Goal: Task Accomplishment & Management: Complete application form

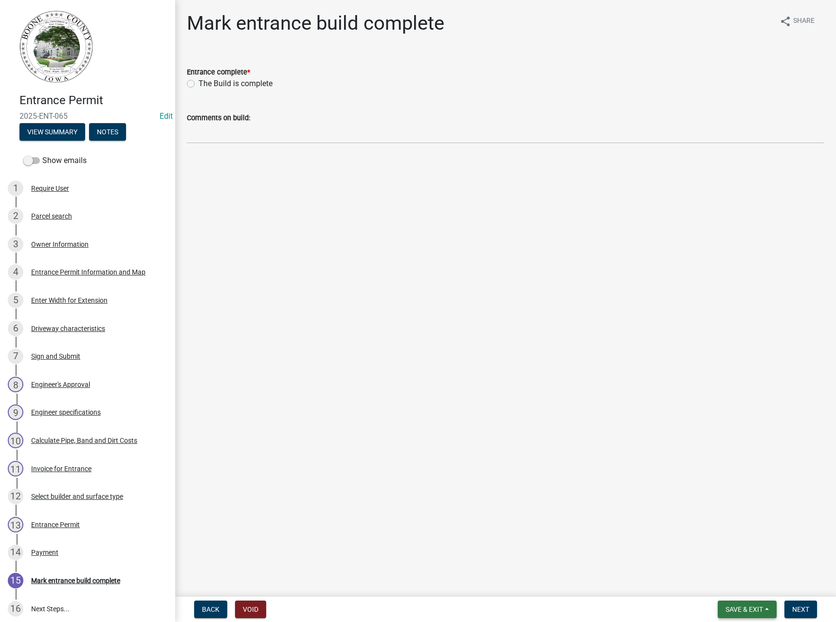
click at [740, 609] on span "Save & Exit" at bounding box center [743, 609] width 37 height 8
click at [735, 587] on button "Save & Exit" at bounding box center [738, 583] width 78 height 23
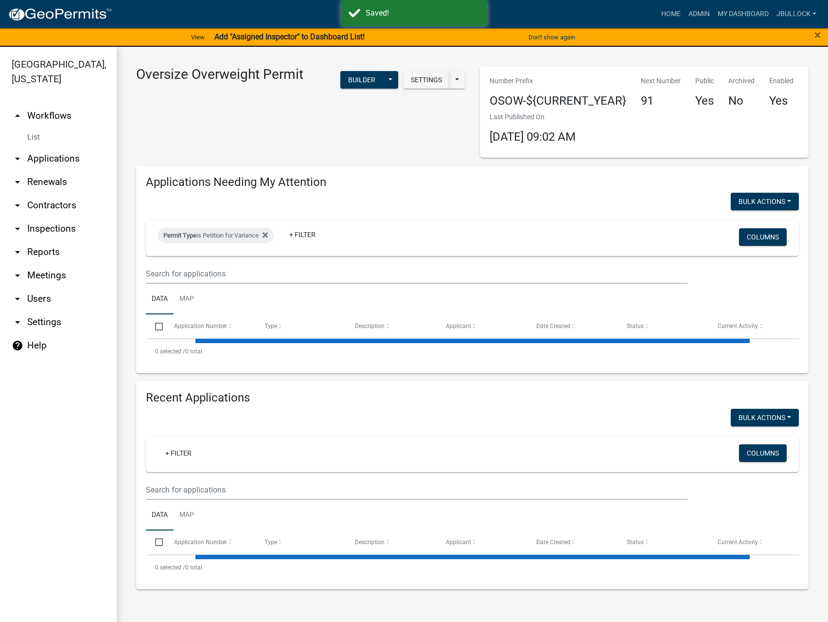
select select "3: 100"
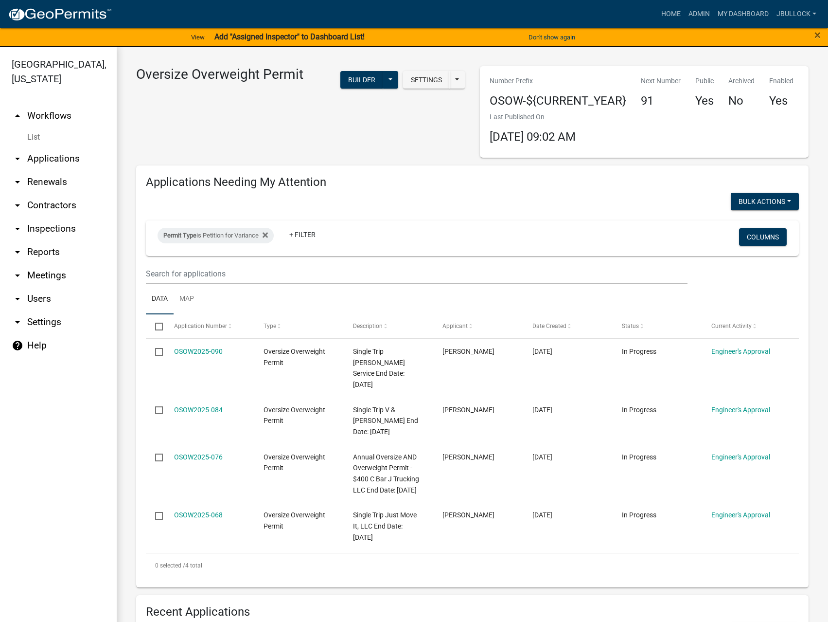
click at [18, 153] on icon "arrow_drop_down" at bounding box center [18, 159] width 12 height 12
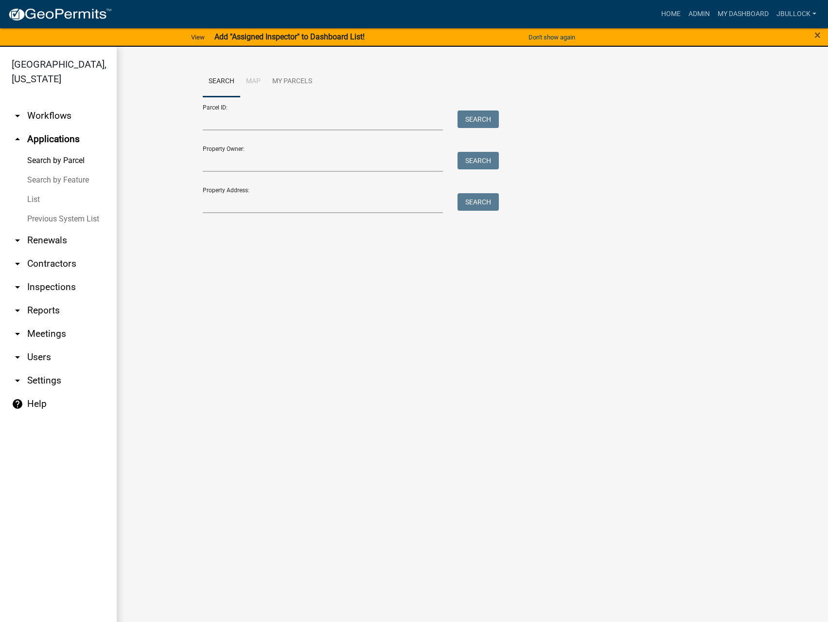
click at [54, 127] on link "arrow_drop_up Applications" at bounding box center [58, 138] width 117 height 23
click at [51, 104] on link "arrow_drop_down Workflows" at bounding box center [58, 115] width 117 height 23
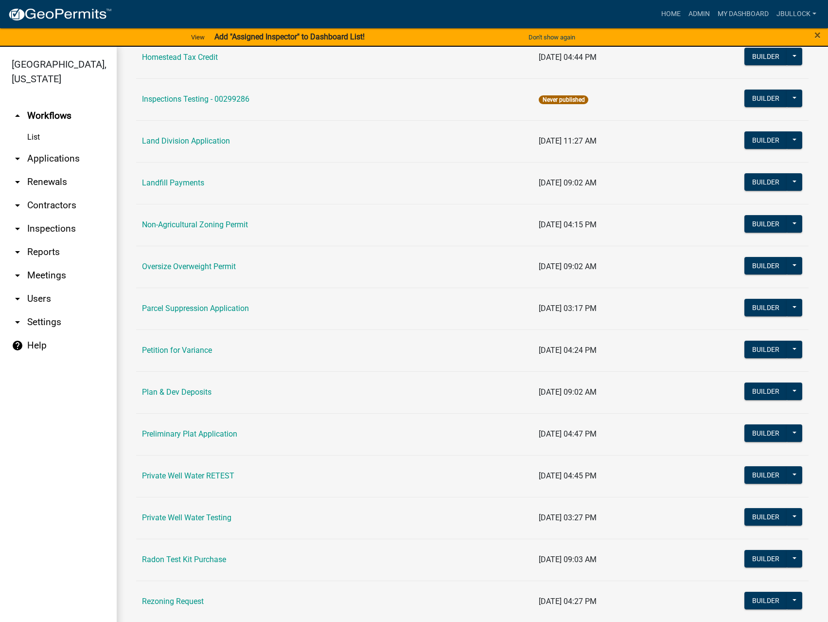
scroll to position [778, 0]
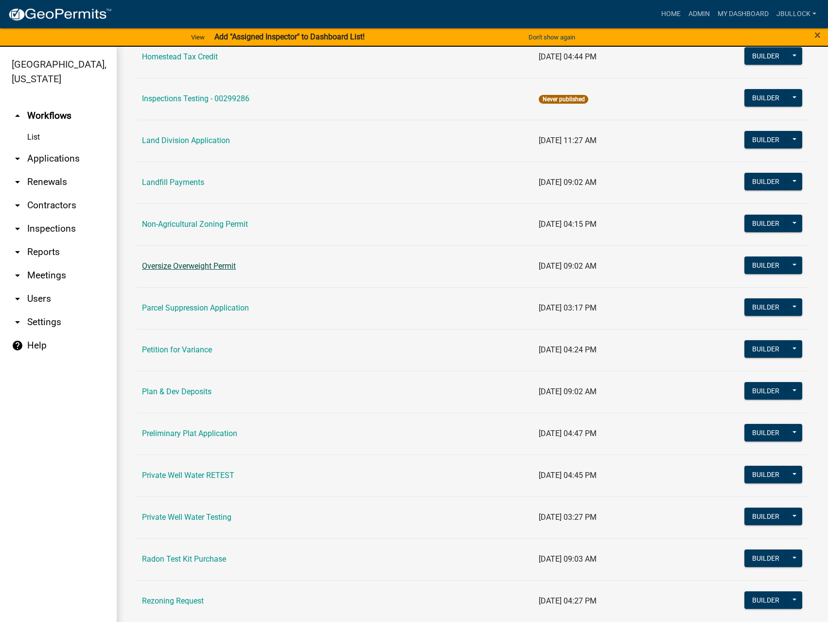
click at [184, 262] on link "Oversize Overweight Permit" at bounding box center [189, 265] width 94 height 9
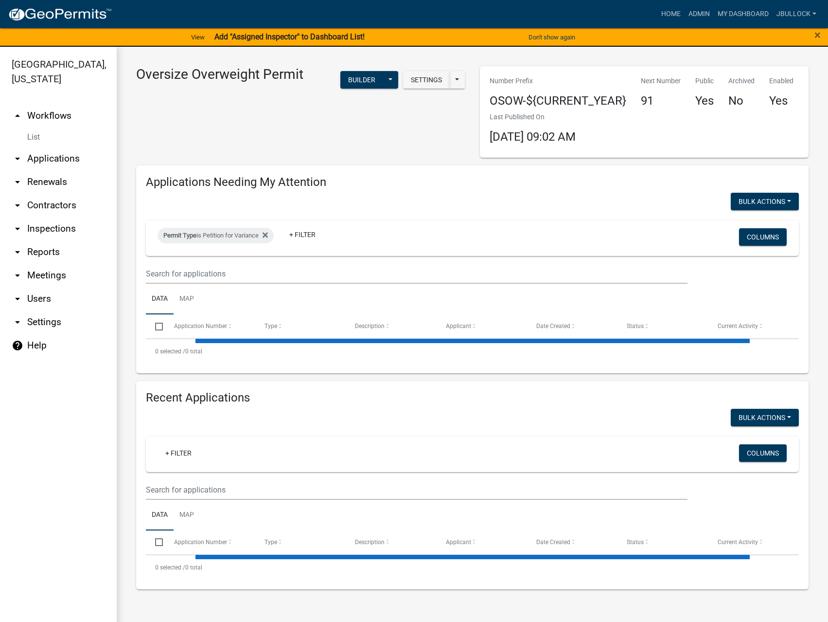
select select "3: 100"
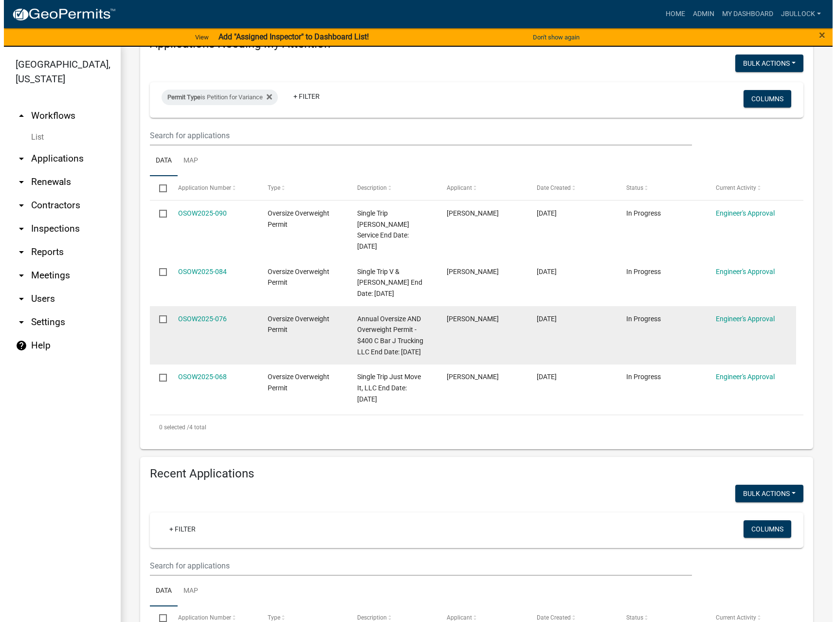
scroll to position [146, 0]
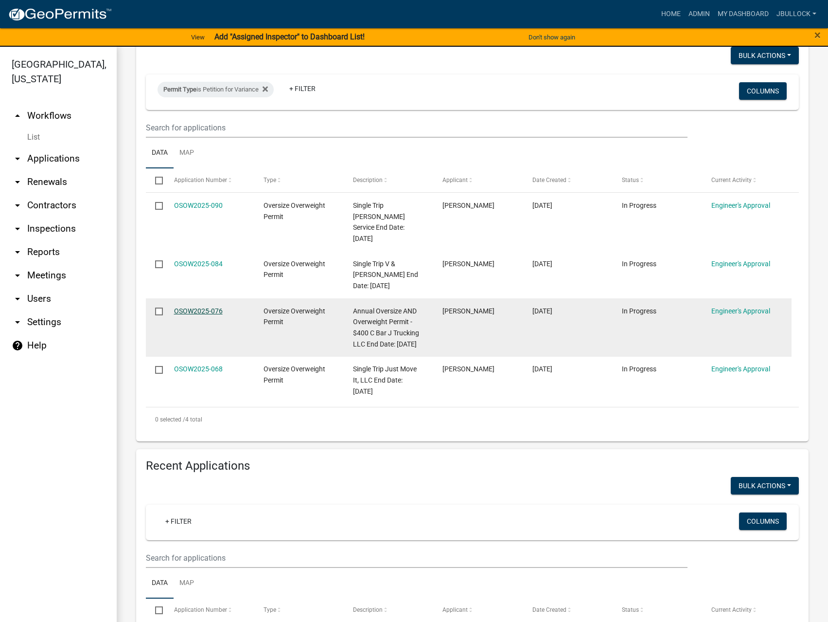
click at [191, 307] on link "OSOW2025-076" at bounding box center [198, 311] width 49 height 8
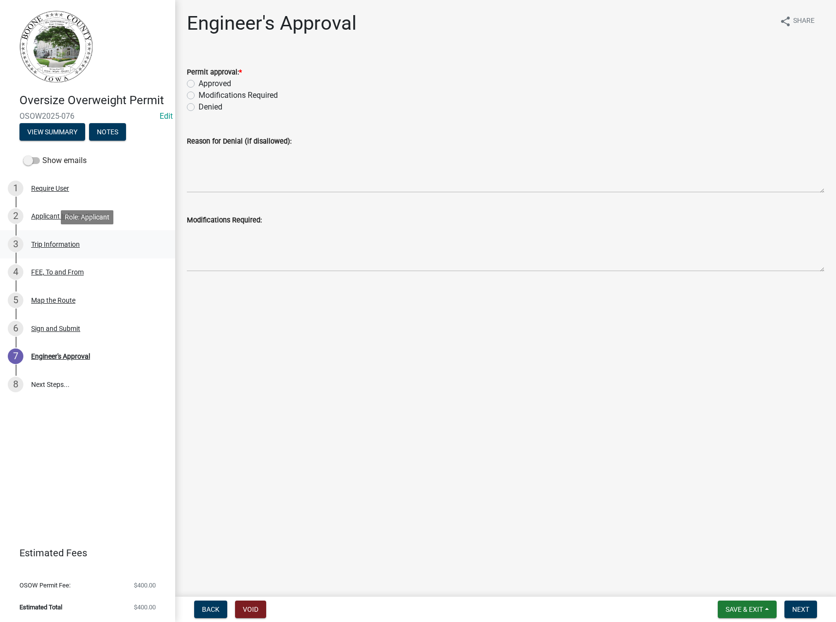
click at [55, 245] on div "Trip Information" at bounding box center [55, 244] width 49 height 7
click at [218, 80] on label "Approved" at bounding box center [214, 84] width 33 height 12
click at [205, 80] on input "Approved" at bounding box center [201, 81] width 6 height 6
radio input "true"
click at [803, 610] on span "Next" at bounding box center [800, 609] width 17 height 8
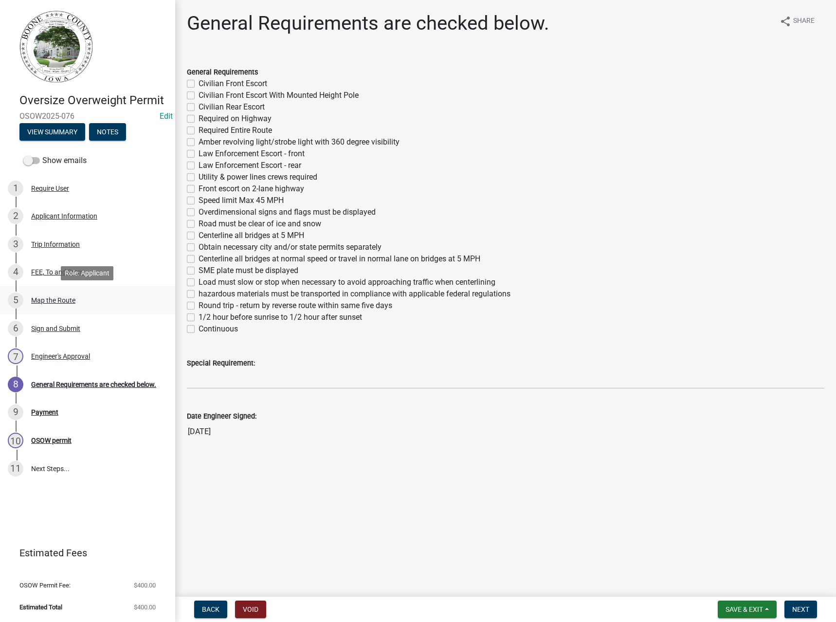
click at [63, 300] on div "Map the Route" at bounding box center [53, 300] width 44 height 7
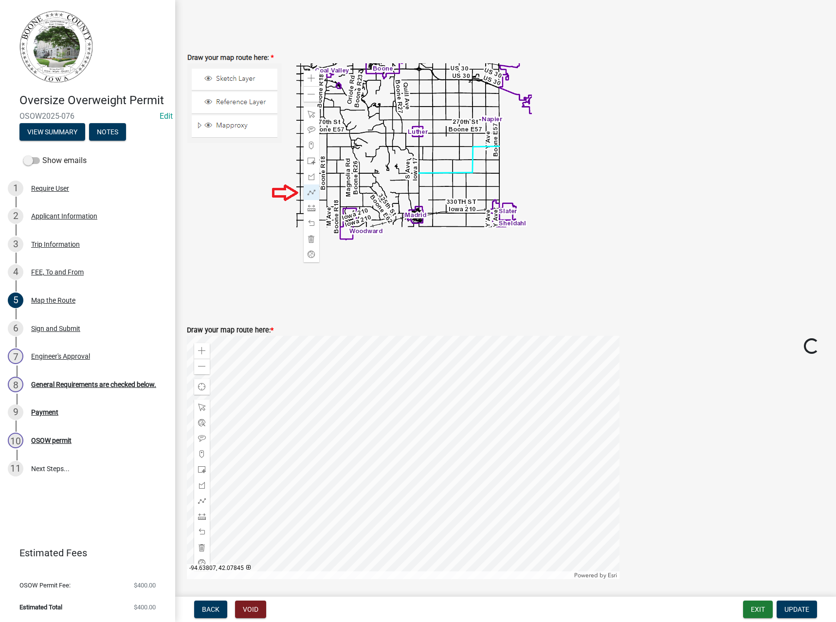
scroll to position [243, 0]
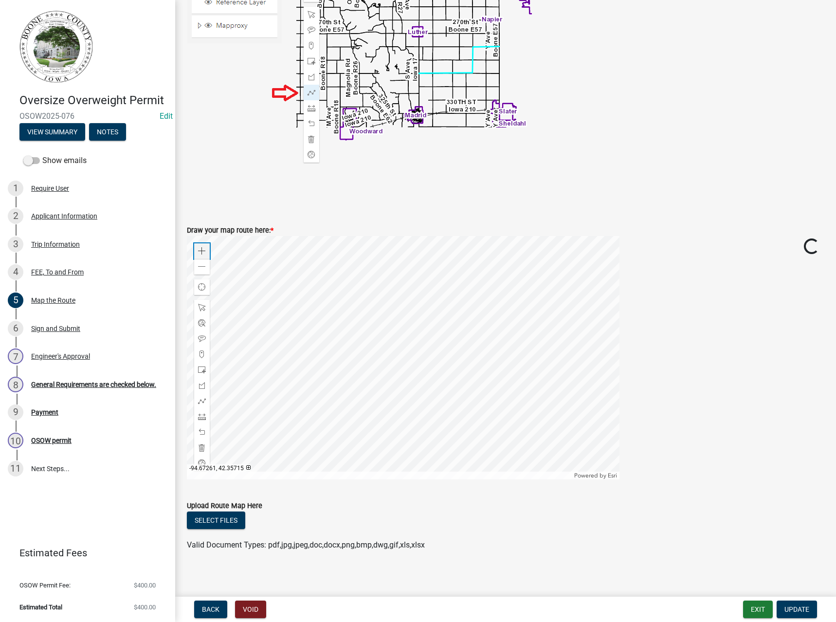
click at [204, 248] on span at bounding box center [202, 251] width 8 height 8
click at [384, 393] on div at bounding box center [403, 357] width 432 height 243
click at [337, 302] on div at bounding box center [403, 357] width 432 height 243
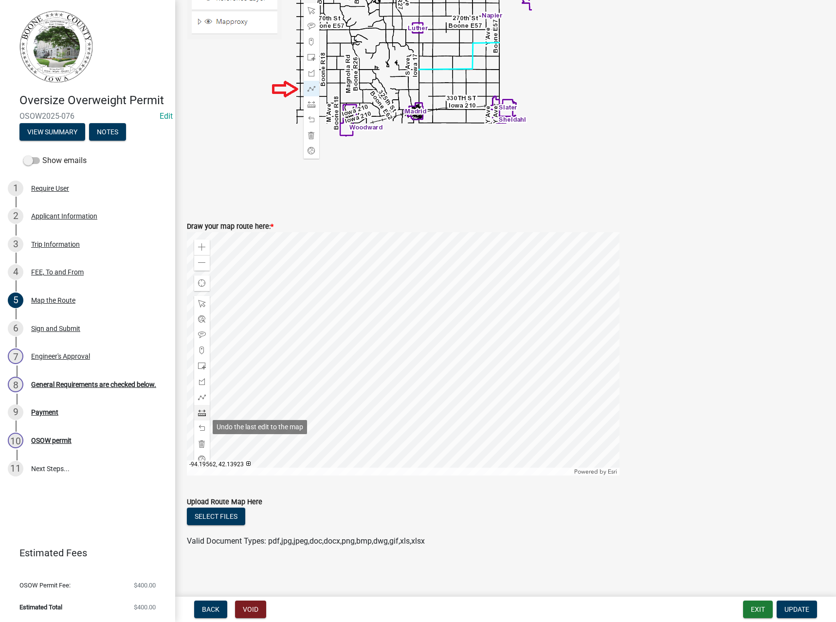
scroll to position [248, 0]
click at [202, 396] on span at bounding box center [202, 396] width 8 height 8
click at [390, 454] on div at bounding box center [403, 352] width 432 height 243
click at [385, 283] on div at bounding box center [403, 352] width 432 height 243
click at [384, 255] on div at bounding box center [403, 352] width 432 height 243
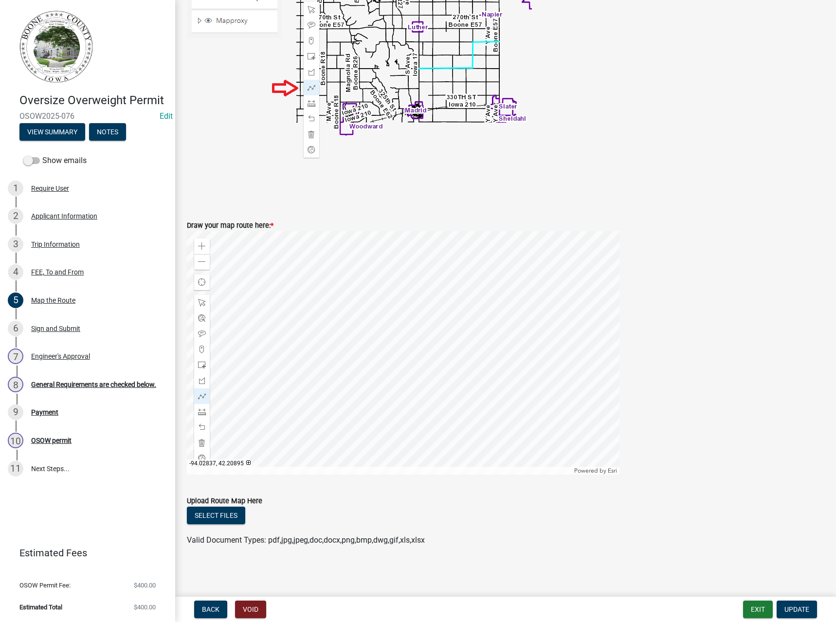
click at [384, 255] on div at bounding box center [403, 352] width 432 height 243
click at [202, 262] on span at bounding box center [202, 262] width 8 height 8
click at [795, 611] on span "Update" at bounding box center [796, 609] width 25 height 8
click at [798, 607] on span "Update" at bounding box center [796, 609] width 25 height 8
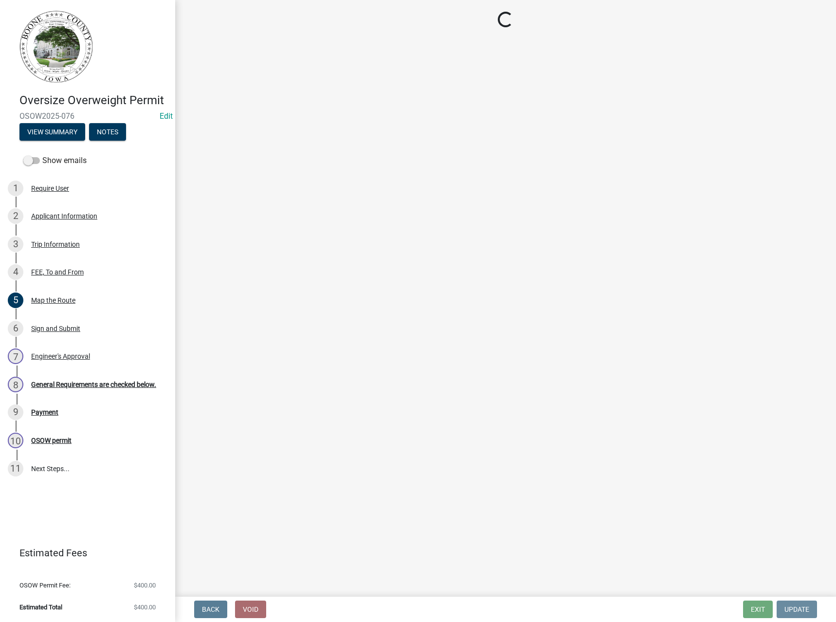
scroll to position [0, 0]
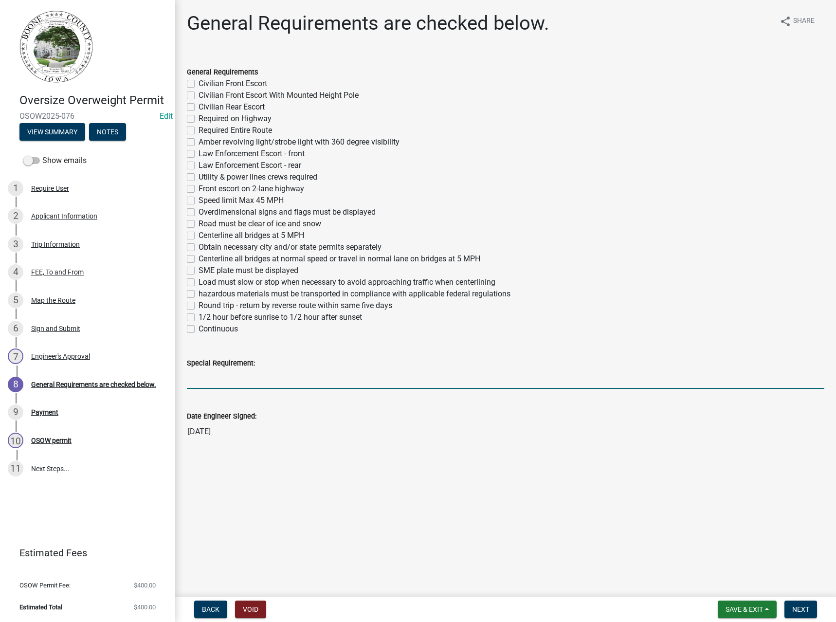
click at [210, 380] on input "Special Requirement:" at bounding box center [505, 379] width 637 height 20
click at [55, 245] on div "Trip Information" at bounding box center [55, 244] width 49 height 7
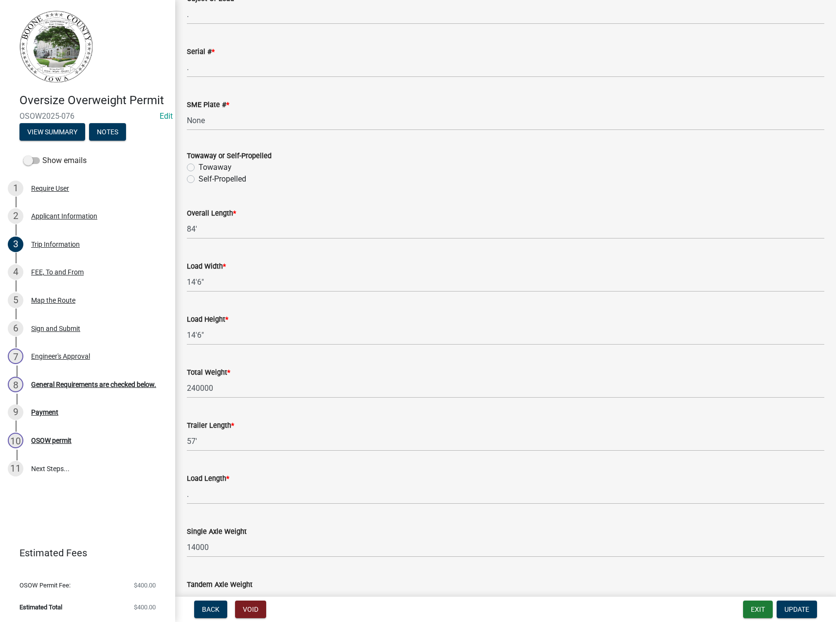
scroll to position [389, 0]
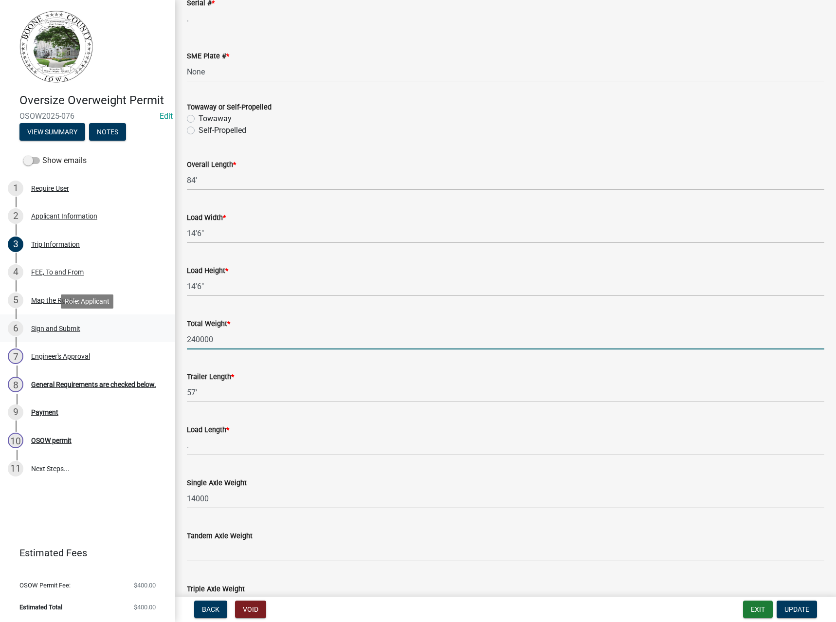
drag, startPoint x: 236, startPoint y: 339, endPoint x: 164, endPoint y: 338, distance: 72.5
click at [164, 338] on div "Oversize Overweight Permit OSOW2025-076 Edit View Summary Notes Show emails 1 R…" at bounding box center [418, 311] width 836 height 622
type input "156000"
click at [277, 360] on div "Trailer Length * 57'" at bounding box center [505, 379] width 637 height 45
click at [792, 603] on button "Update" at bounding box center [796, 609] width 40 height 18
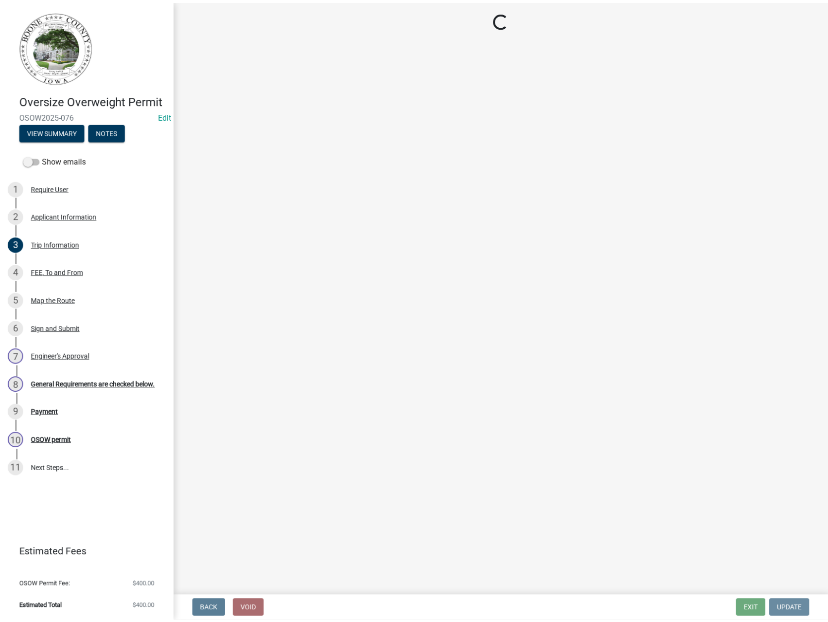
scroll to position [0, 0]
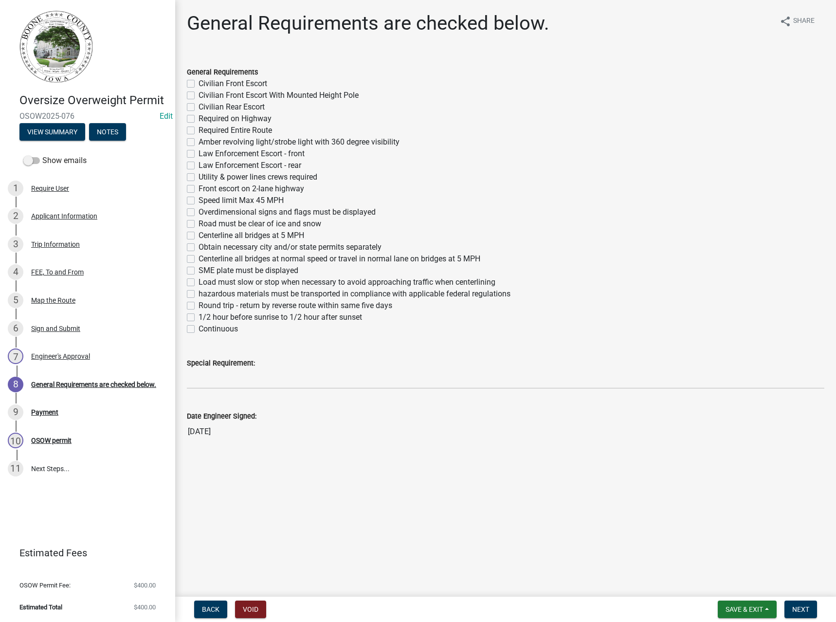
click at [227, 127] on label "Required Entire Route" at bounding box center [234, 131] width 73 height 12
click at [205, 127] on input "Required Entire Route" at bounding box center [201, 128] width 6 height 6
checkbox input "true"
checkbox input "false"
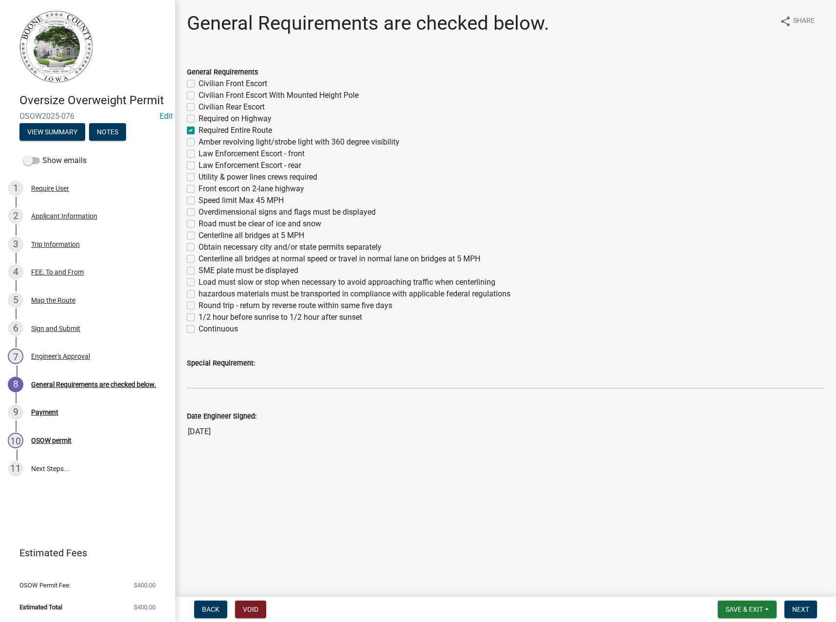
checkbox input "false"
checkbox input "true"
checkbox input "false"
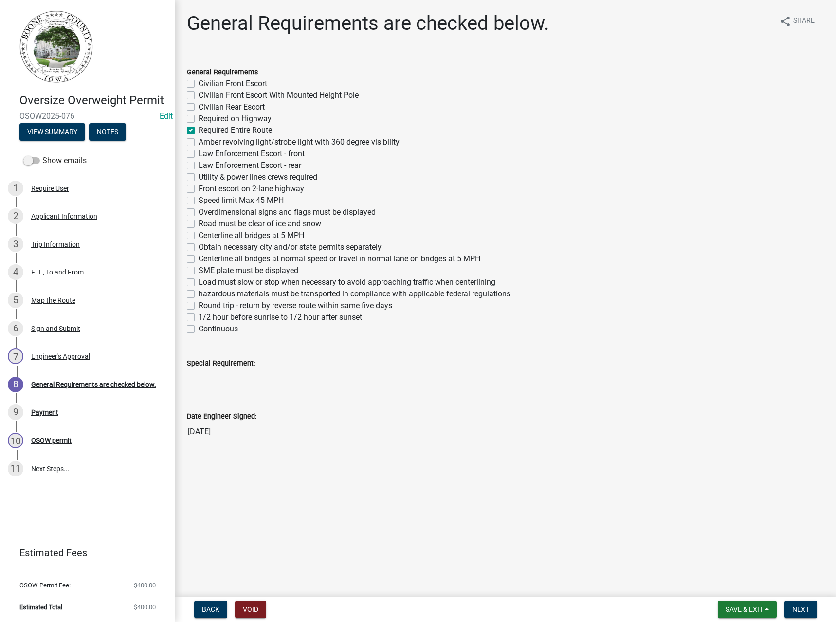
checkbox input "false"
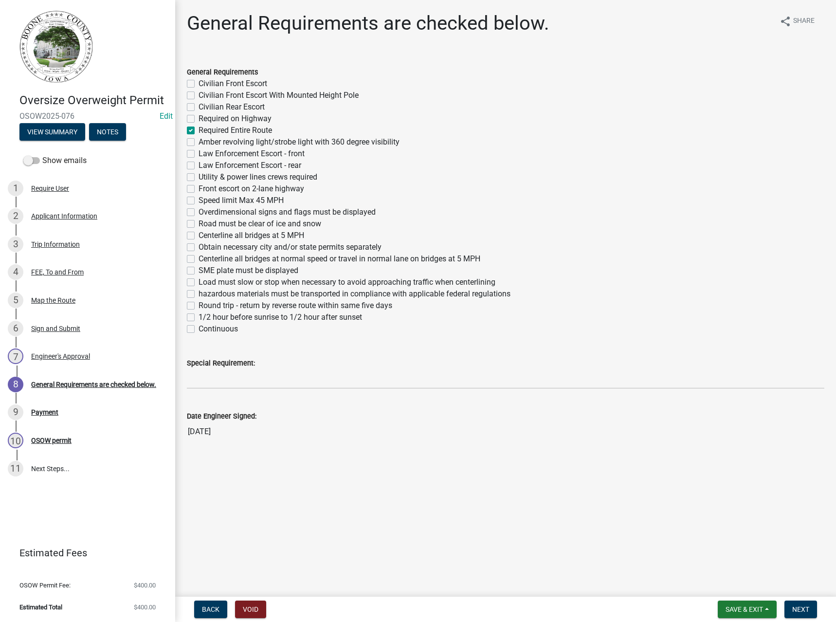
checkbox input "false"
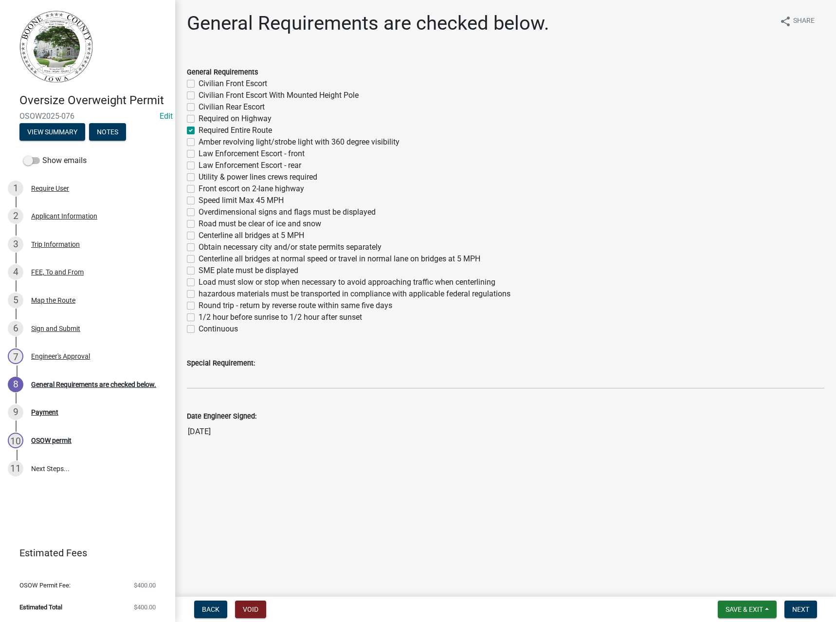
checkbox input "false"
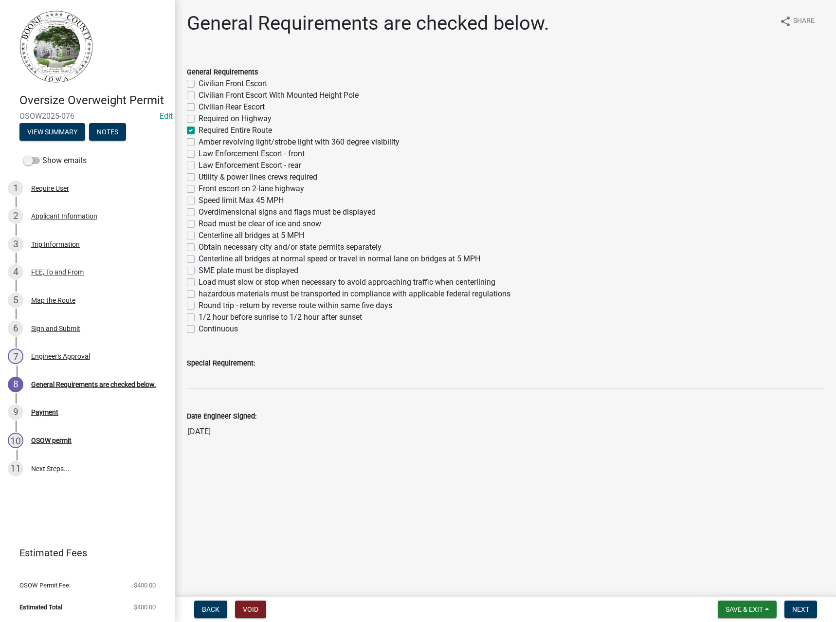
click at [244, 210] on label "Overdimensional signs and flags must be displayed" at bounding box center [286, 212] width 177 height 12
click at [205, 210] on input "Overdimensional signs and flags must be displayed" at bounding box center [201, 209] width 6 height 6
checkbox input "true"
checkbox input "false"
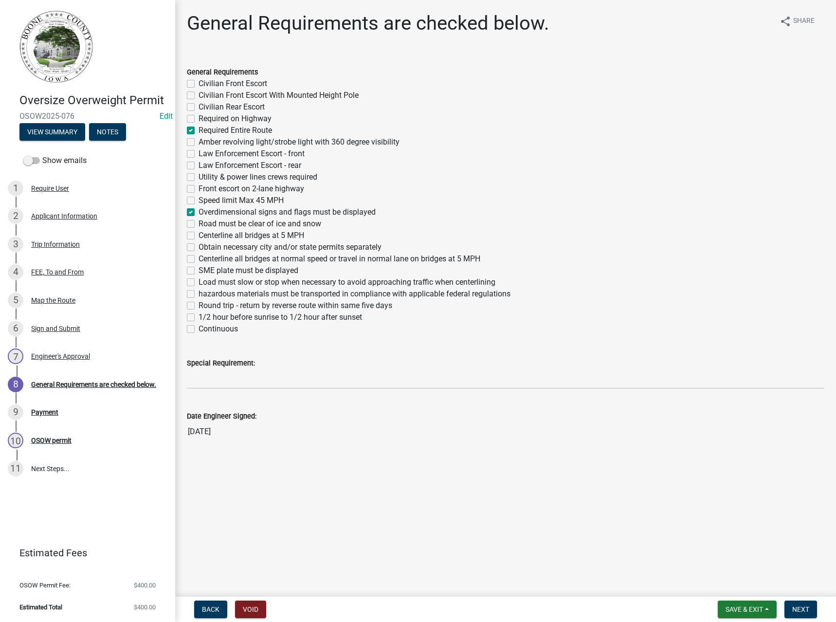
checkbox input "false"
checkbox input "true"
checkbox input "false"
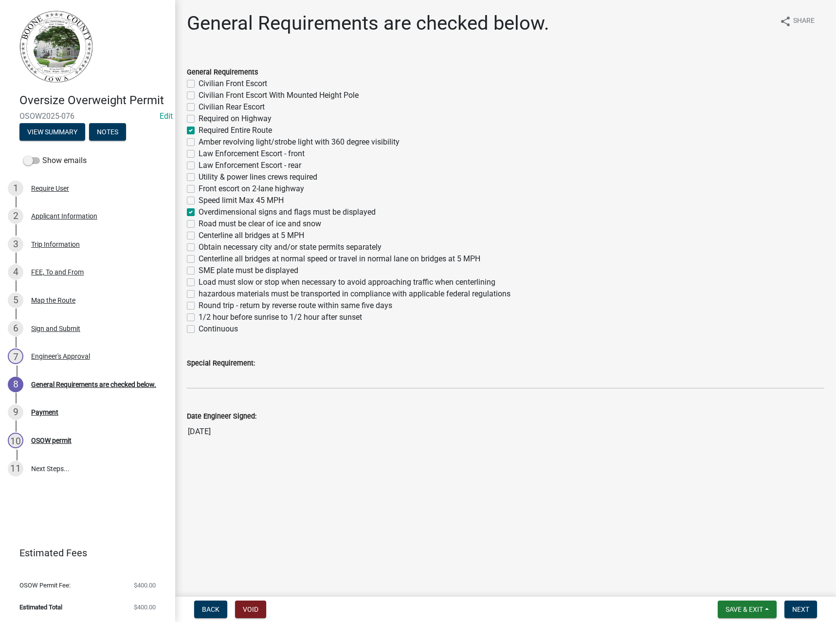
checkbox input "false"
checkbox input "true"
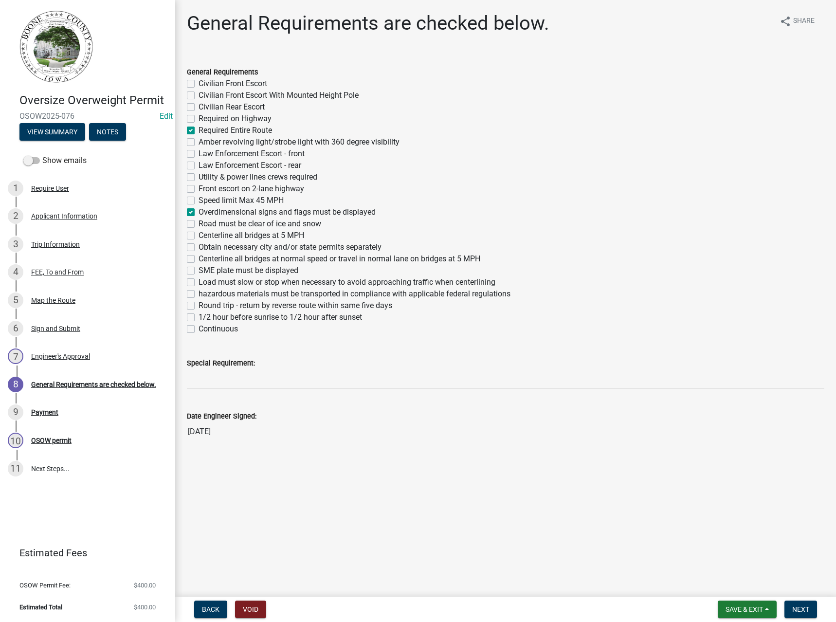
checkbox input "false"
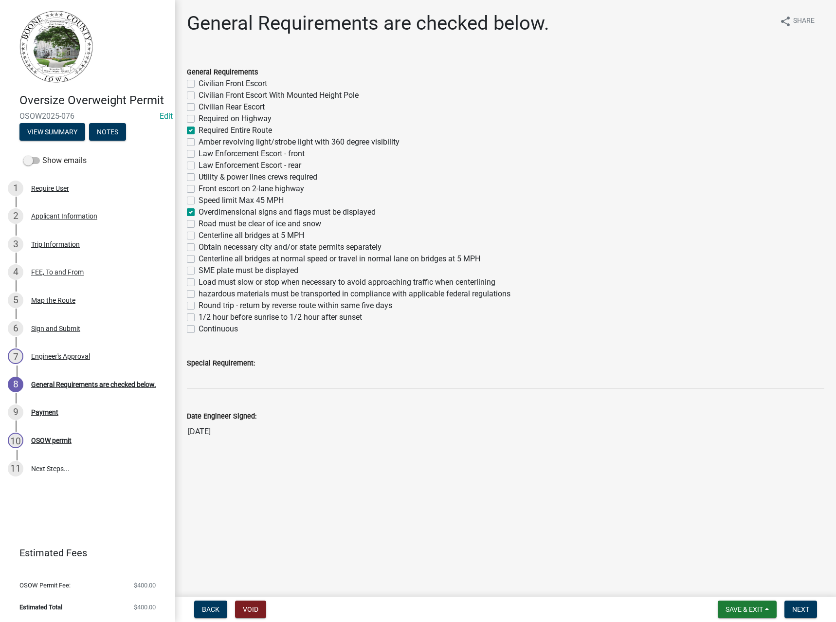
checkbox input "false"
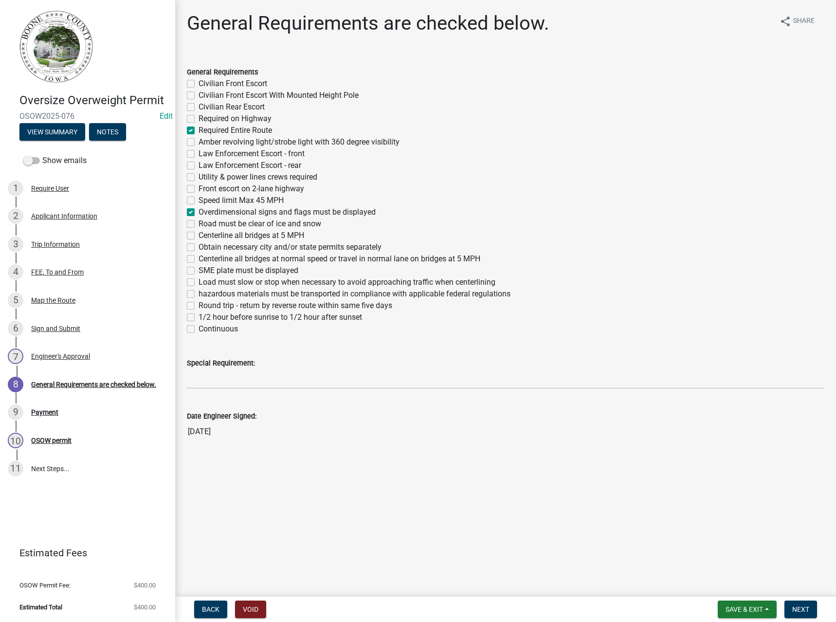
click at [225, 190] on label "Front escort on 2-lane highway" at bounding box center [251, 189] width 106 height 12
click at [205, 189] on input "Front escort on 2-lane highway" at bounding box center [201, 186] width 6 height 6
checkbox input "true"
checkbox input "false"
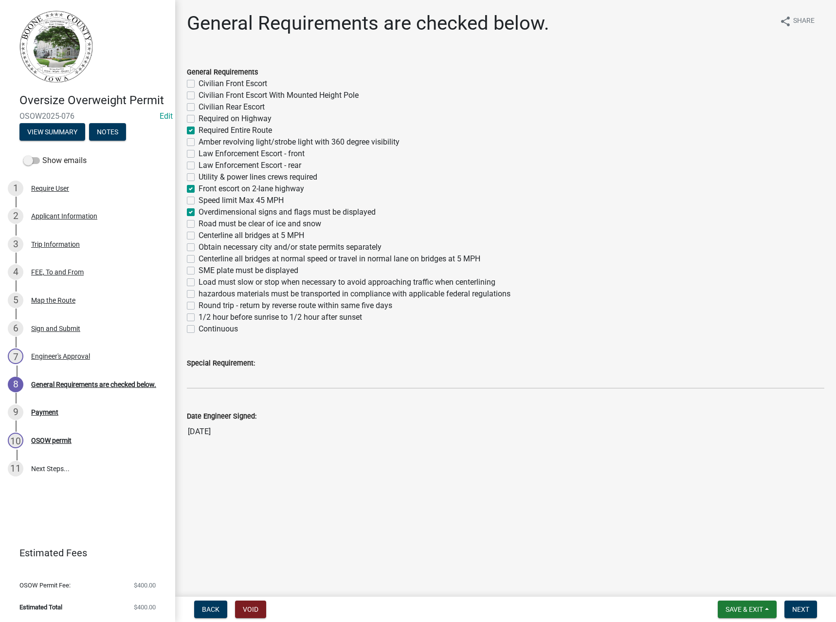
checkbox input "false"
checkbox input "true"
checkbox input "false"
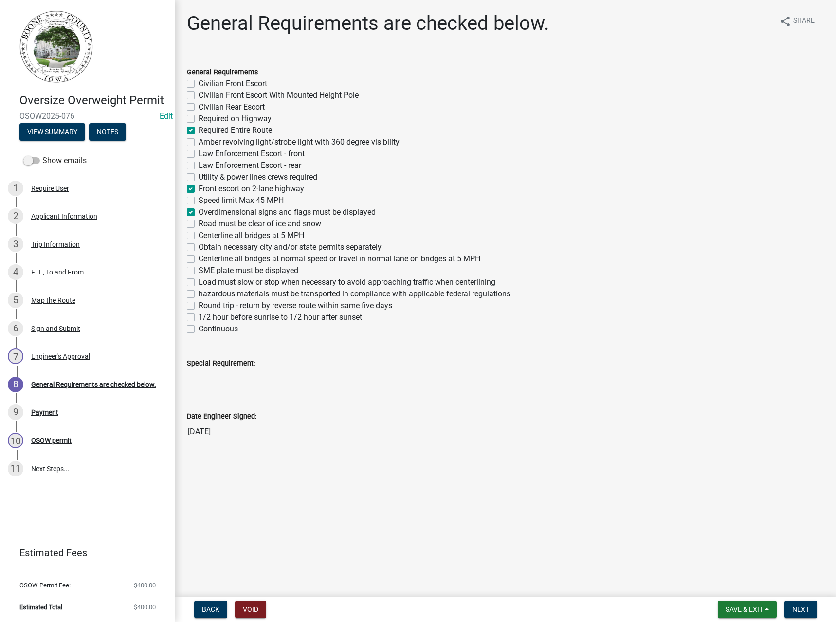
checkbox input "false"
checkbox input "true"
checkbox input "false"
checkbox input "true"
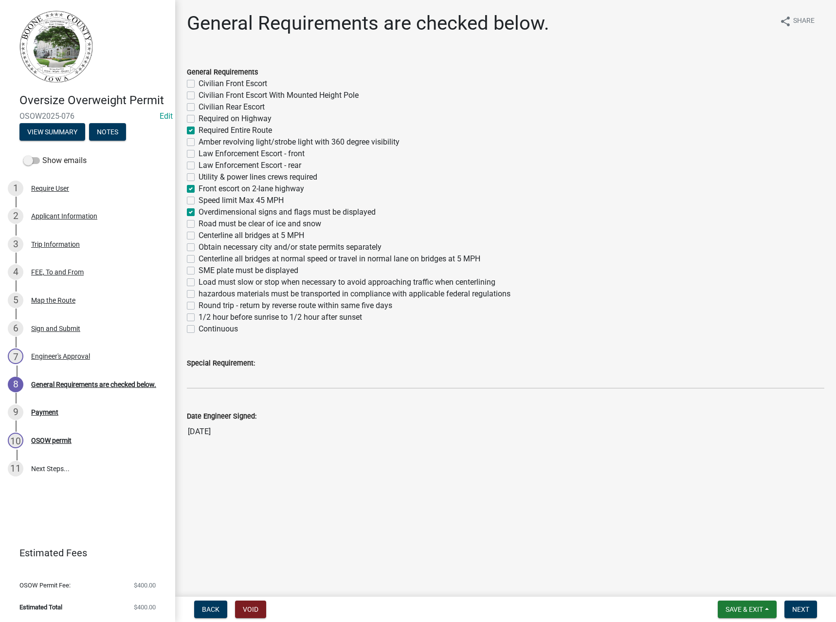
checkbox input "false"
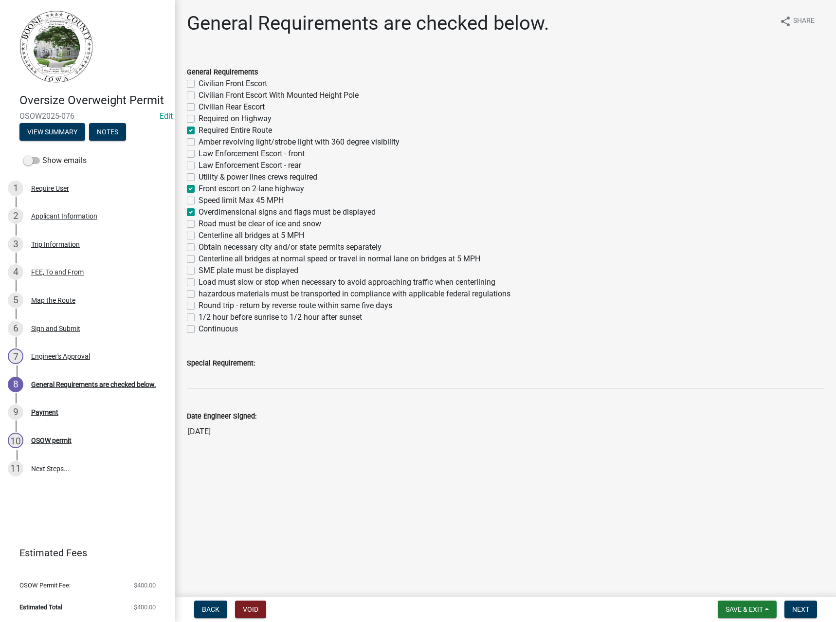
checkbox input "false"
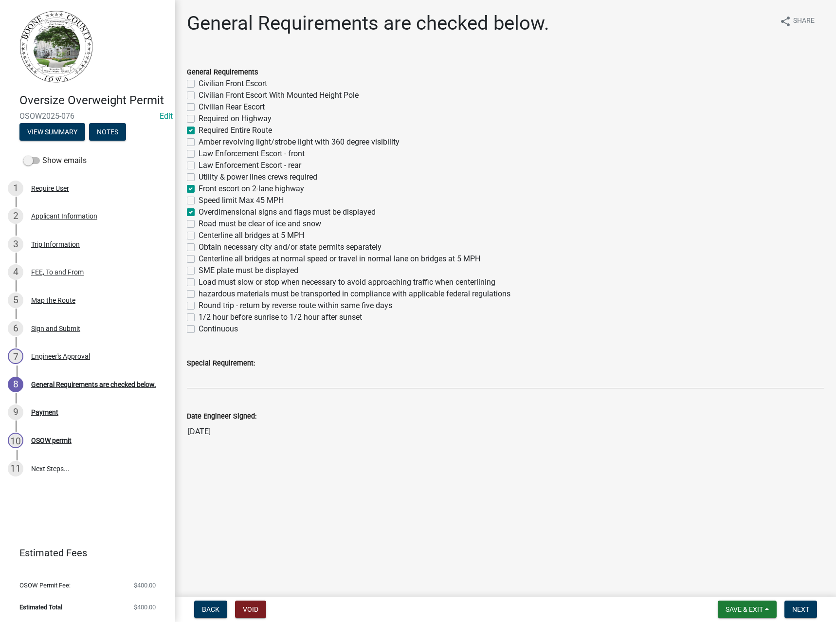
click at [217, 233] on label "Centerline all bridges at 5 MPH" at bounding box center [251, 236] width 106 height 12
click at [205, 233] on input "Centerline all bridges at 5 MPH" at bounding box center [201, 233] width 6 height 6
checkbox input "true"
checkbox input "false"
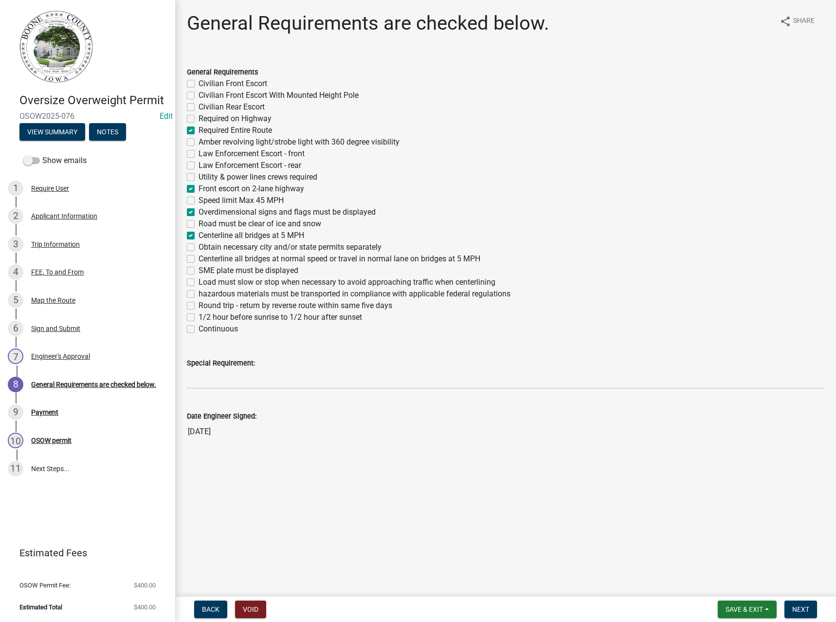
checkbox input "false"
checkbox input "true"
checkbox input "false"
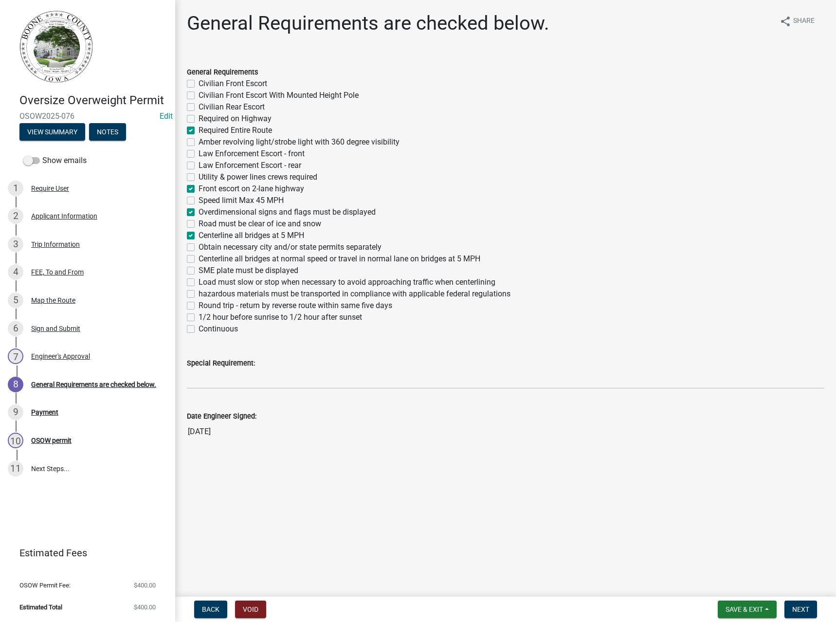
checkbox input "false"
checkbox input "true"
checkbox input "false"
checkbox input "true"
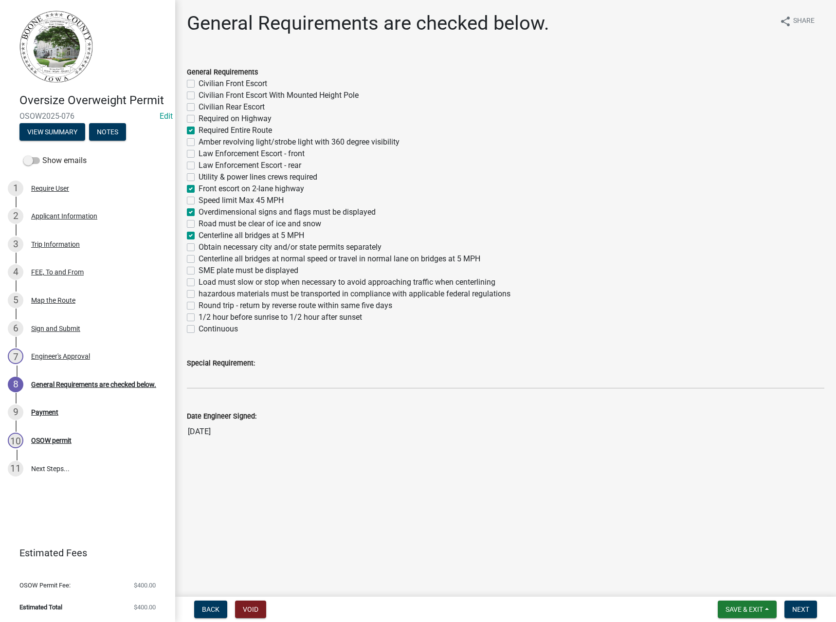
checkbox input "false"
checkbox input "true"
checkbox input "false"
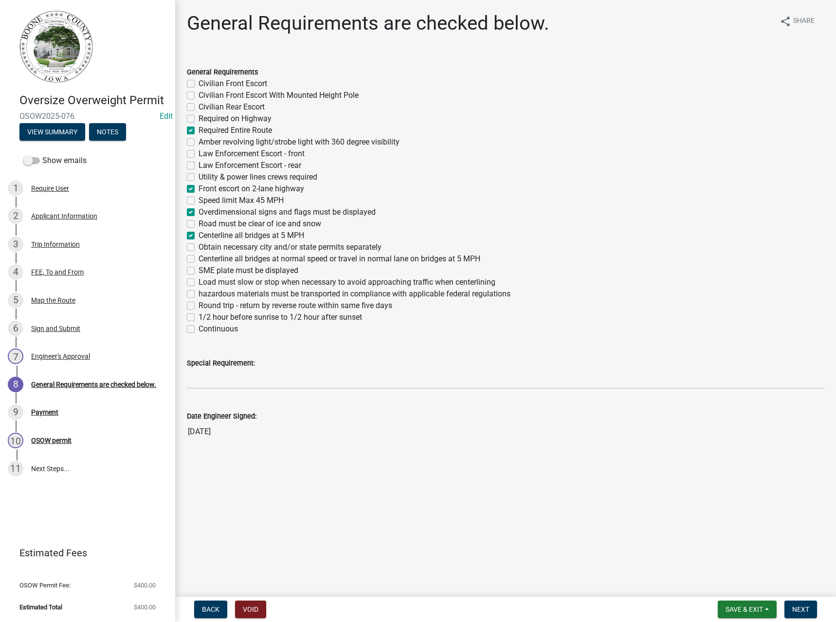
checkbox input "false"
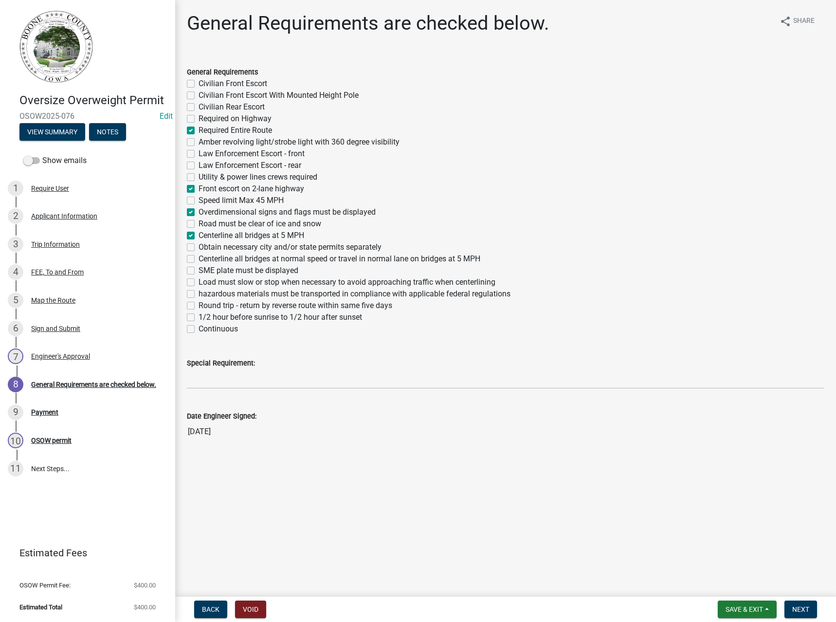
click at [207, 247] on label "Obtain necessary city and/or state permits separately" at bounding box center [289, 247] width 183 height 12
click at [205, 247] on input "Obtain necessary city and/or state permits separately" at bounding box center [201, 244] width 6 height 6
checkbox input "true"
checkbox input "false"
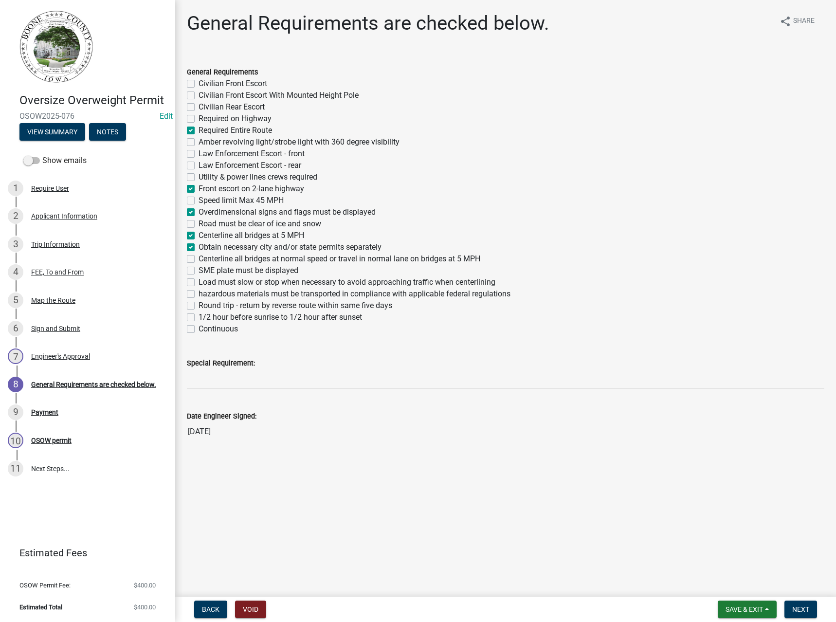
checkbox input "false"
checkbox input "true"
checkbox input "false"
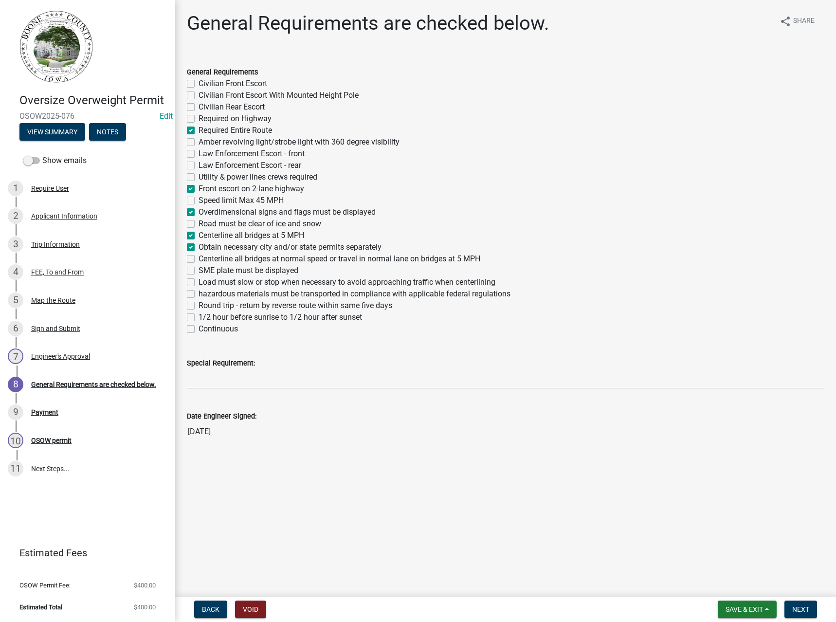
checkbox input "false"
checkbox input "true"
checkbox input "false"
checkbox input "true"
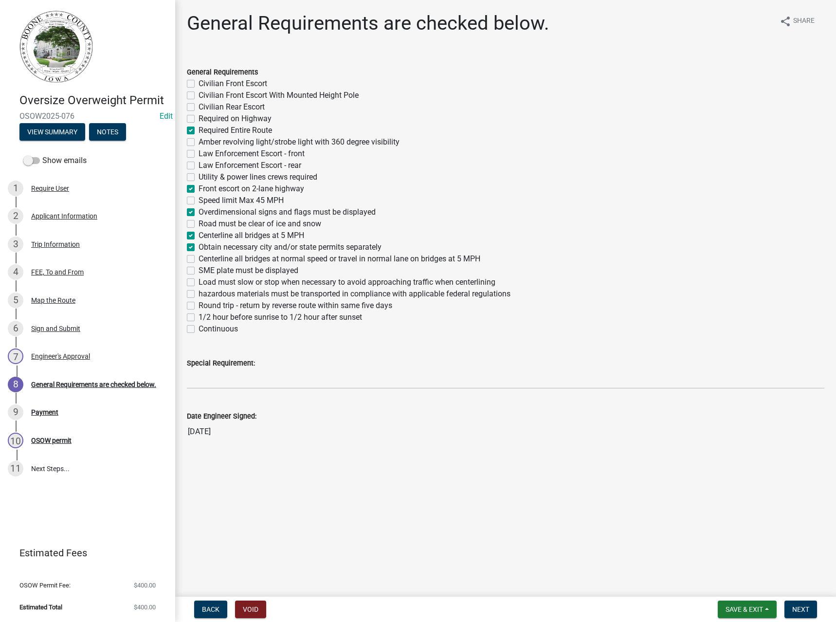
checkbox input "false"
checkbox input "true"
checkbox input "false"
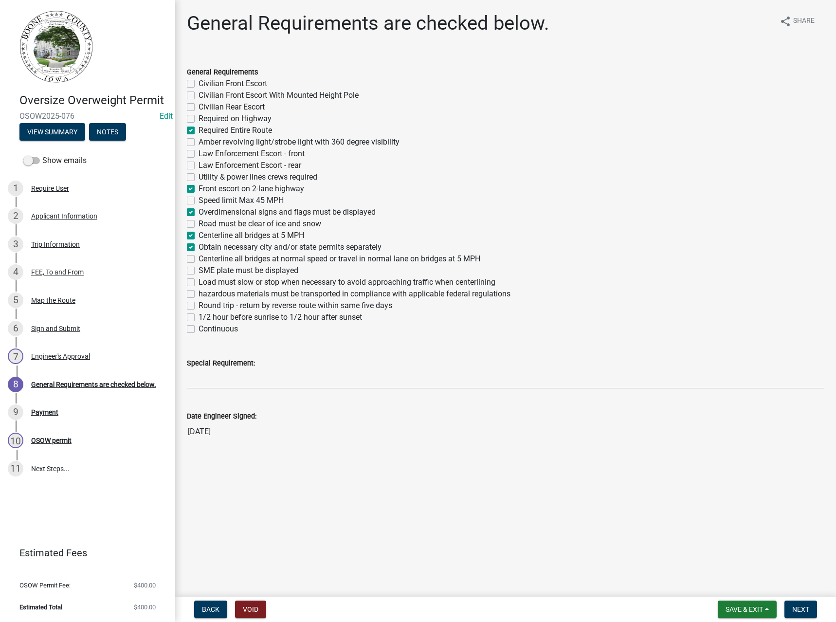
checkbox input "false"
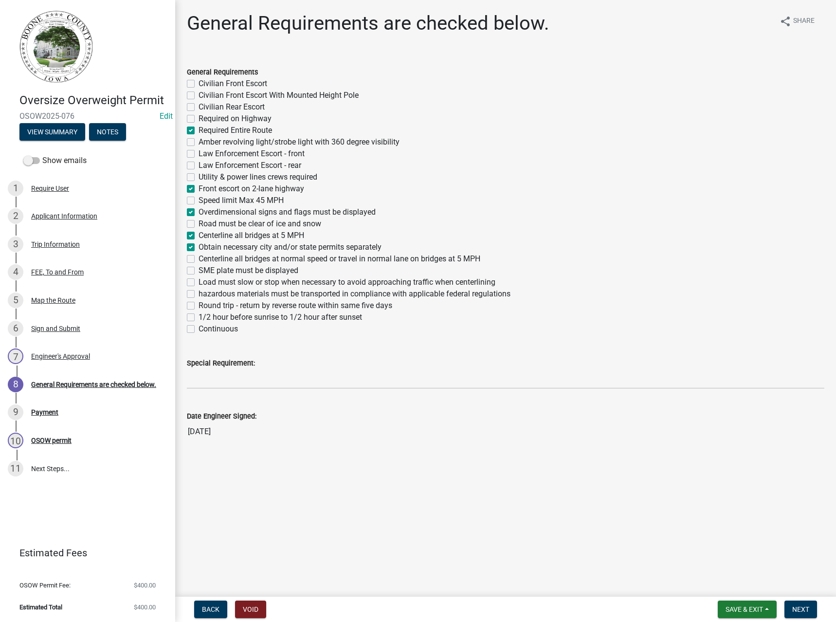
click at [214, 281] on label "Load must slow or stop when necessary to avoid approaching traffic when centerl…" at bounding box center [346, 282] width 297 height 12
click at [205, 281] on input "Load must slow or stop when necessary to avoid approaching traffic when centerl…" at bounding box center [201, 279] width 6 height 6
checkbox input "true"
checkbox input "false"
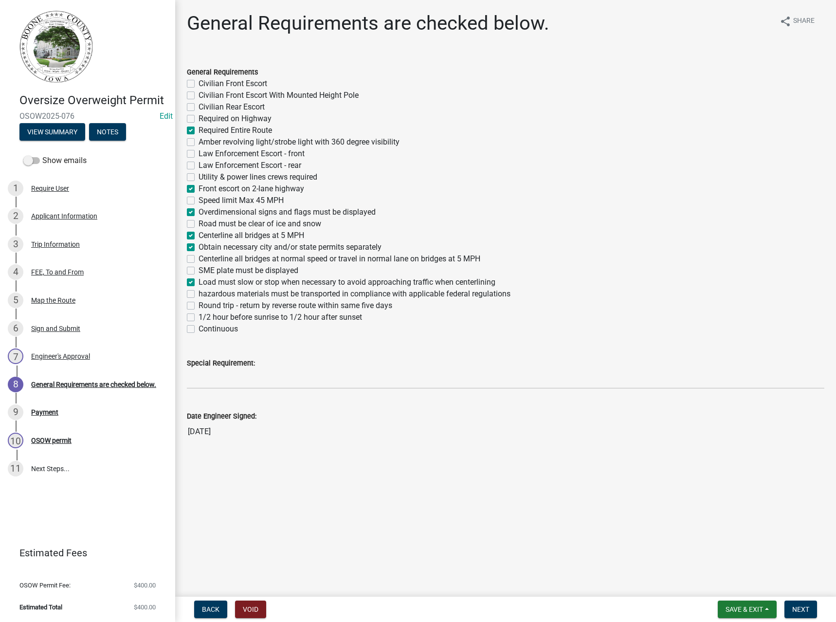
checkbox input "false"
checkbox input "true"
checkbox input "false"
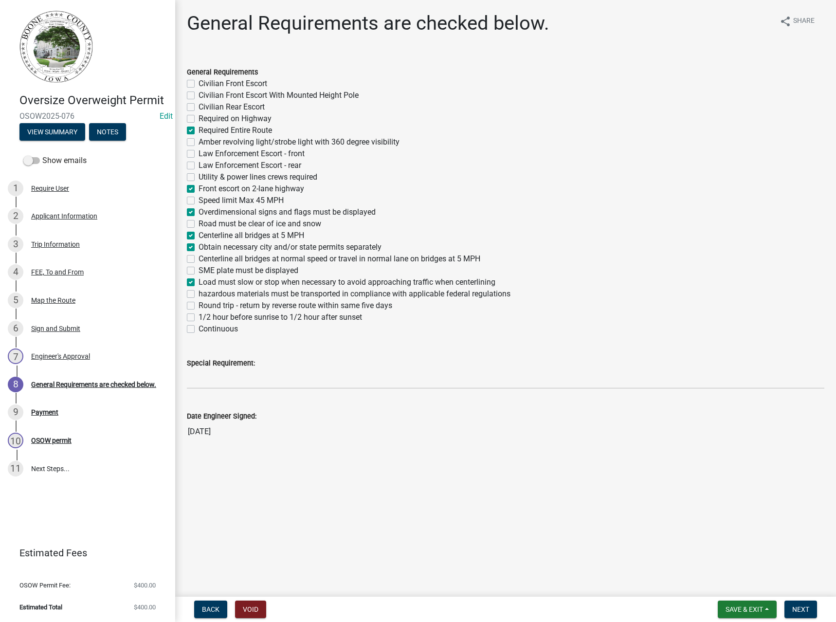
checkbox input "false"
checkbox input "true"
checkbox input "false"
checkbox input "true"
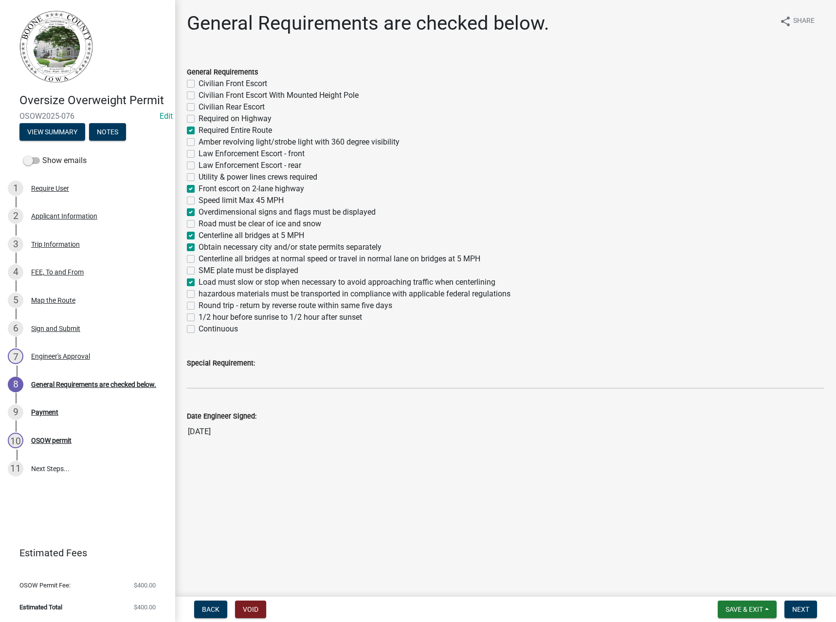
checkbox input "false"
checkbox input "true"
checkbox input "false"
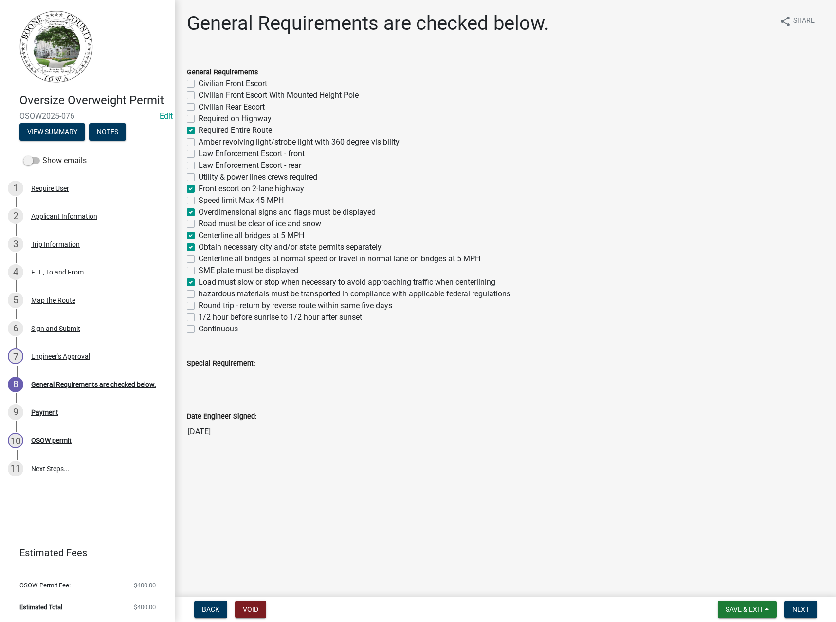
checkbox input "true"
checkbox input "false"
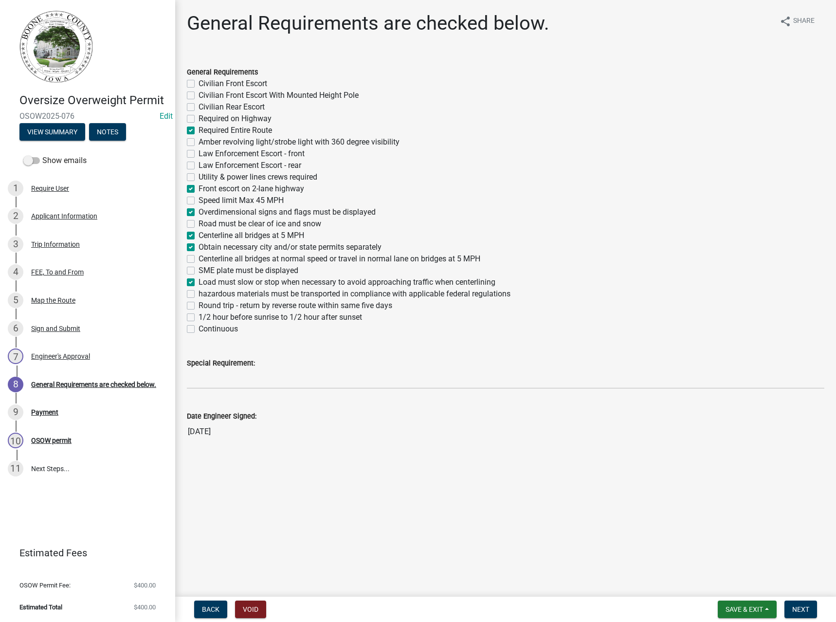
click at [221, 294] on label "hazardous materials must be transported in compliance with applicable federal r…" at bounding box center [354, 294] width 312 height 12
click at [205, 294] on input "hazardous materials must be transported in compliance with applicable federal r…" at bounding box center [201, 291] width 6 height 6
checkbox input "true"
checkbox input "false"
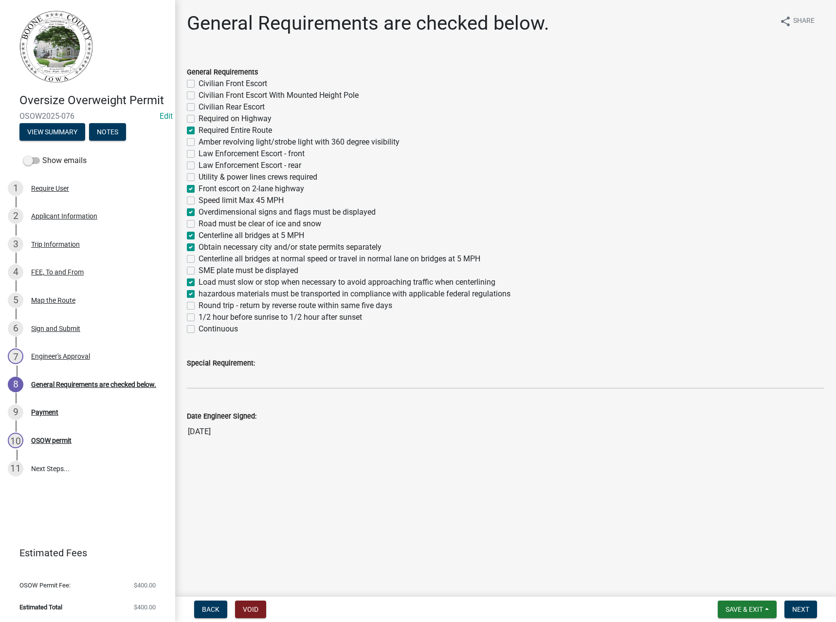
checkbox input "false"
checkbox input "true"
checkbox input "false"
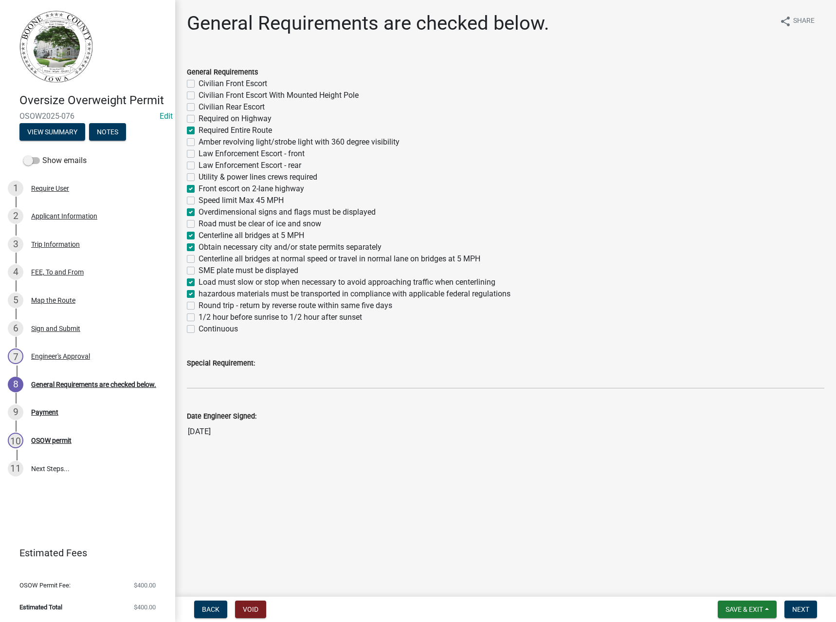
checkbox input "false"
checkbox input "true"
checkbox input "false"
checkbox input "true"
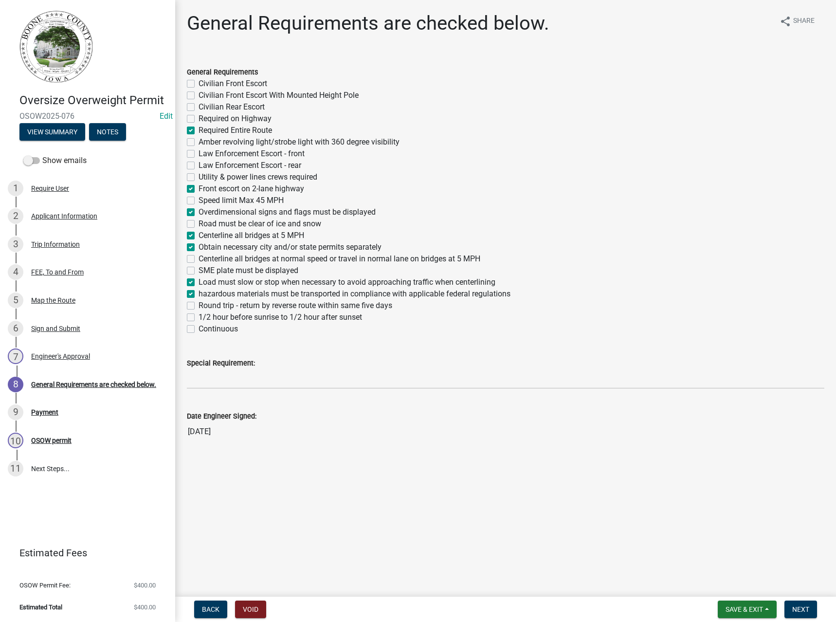
checkbox input "false"
checkbox input "true"
checkbox input "false"
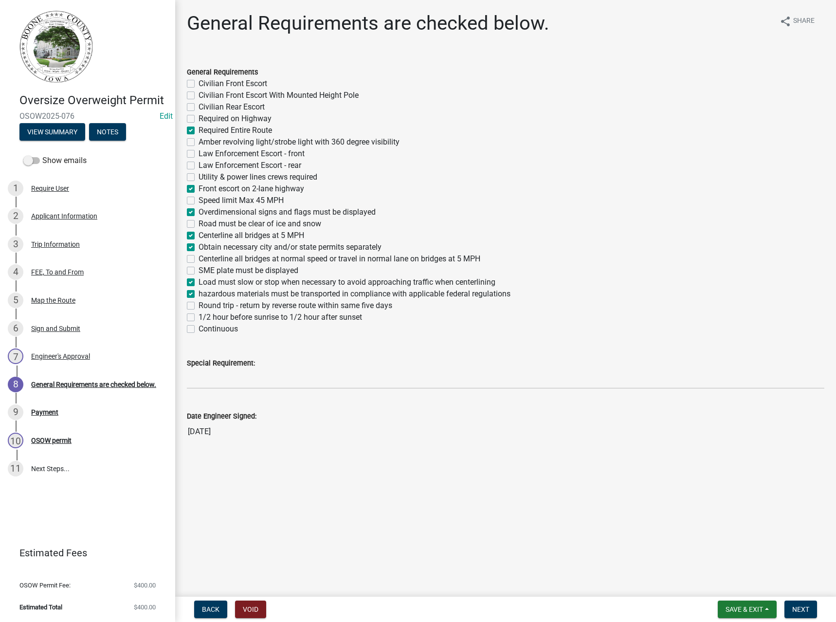
checkbox input "true"
checkbox input "false"
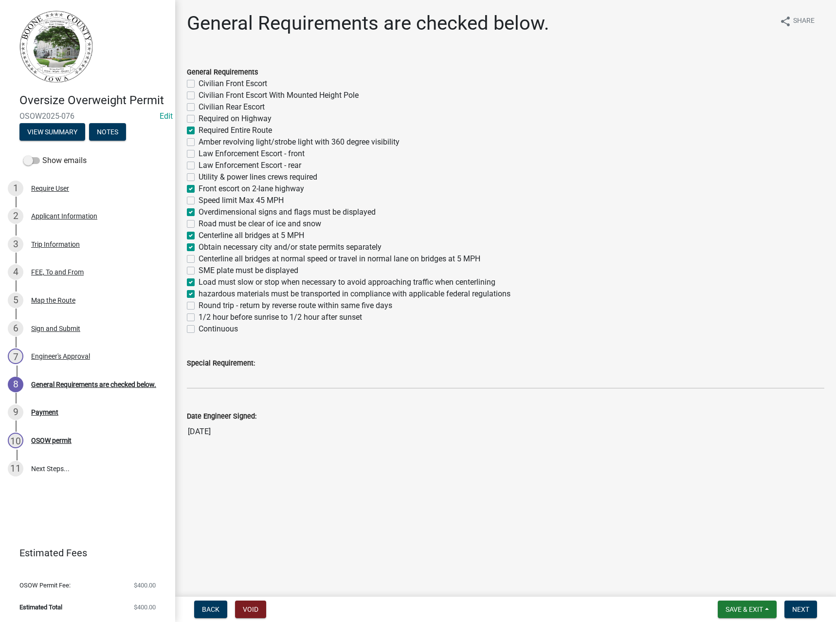
click at [216, 318] on label "1/2 hour before sunrise to 1/2 hour after sunset" at bounding box center [279, 317] width 163 height 12
click at [205, 318] on input "1/2 hour before sunrise to 1/2 hour after sunset" at bounding box center [201, 314] width 6 height 6
checkbox input "true"
checkbox input "false"
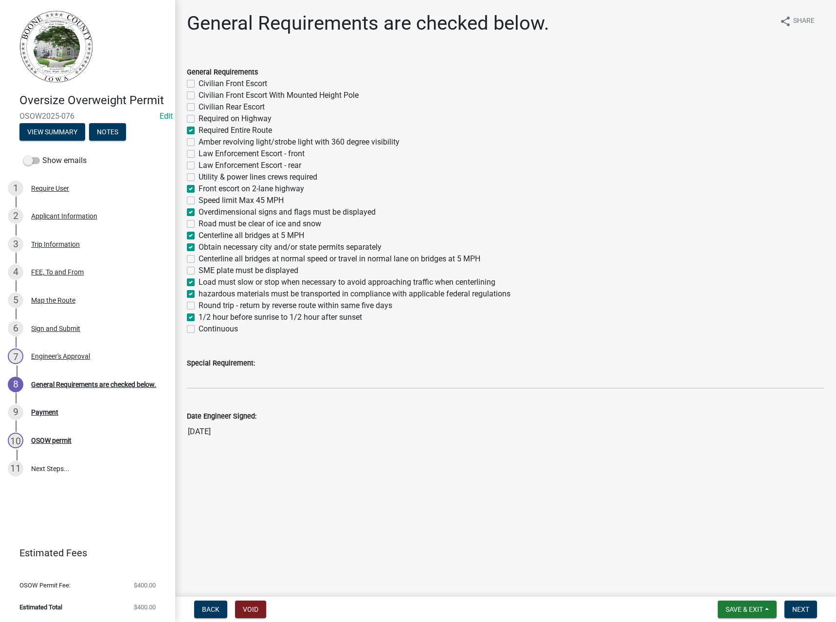
checkbox input "false"
checkbox input "true"
checkbox input "false"
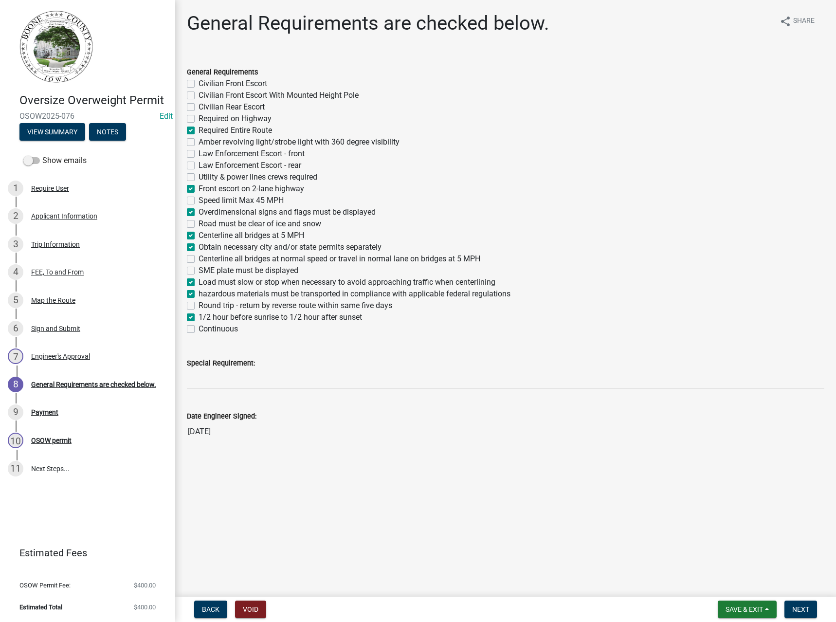
checkbox input "false"
checkbox input "true"
checkbox input "false"
checkbox input "true"
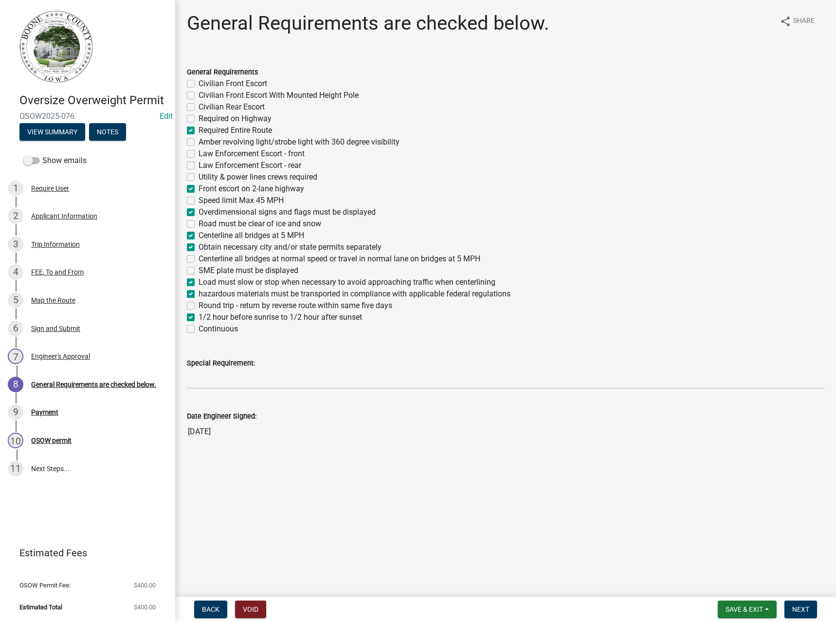
checkbox input "false"
checkbox input "true"
checkbox input "false"
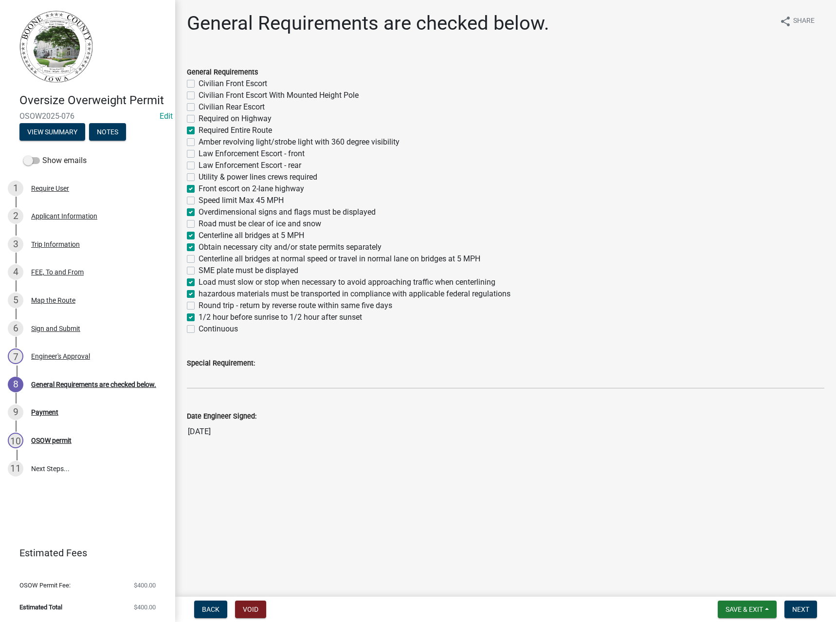
checkbox input "true"
checkbox input "false"
checkbox input "true"
checkbox input "false"
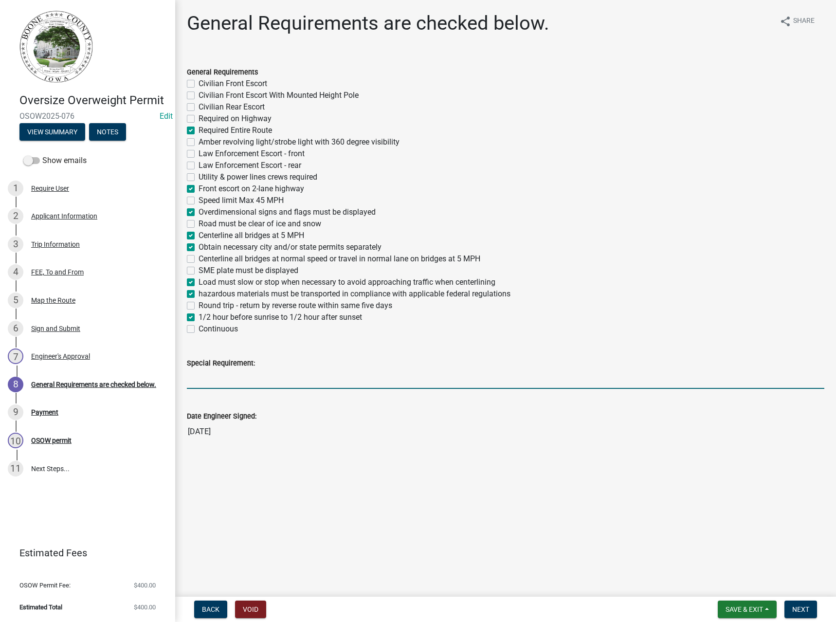
drag, startPoint x: 200, startPoint y: 380, endPoint x: 229, endPoint y: 357, distance: 36.6
click at [200, 380] on input "Special Requirement:" at bounding box center [505, 379] width 637 height 20
type input "Load route analyzed: On P70 from Webster Co. Line to Ogden. In lieu of an escor…"
click at [198, 223] on label "Road must be clear of ice and snow" at bounding box center [259, 224] width 123 height 12
click at [198, 223] on input "Road must be clear of ice and snow" at bounding box center [201, 221] width 6 height 6
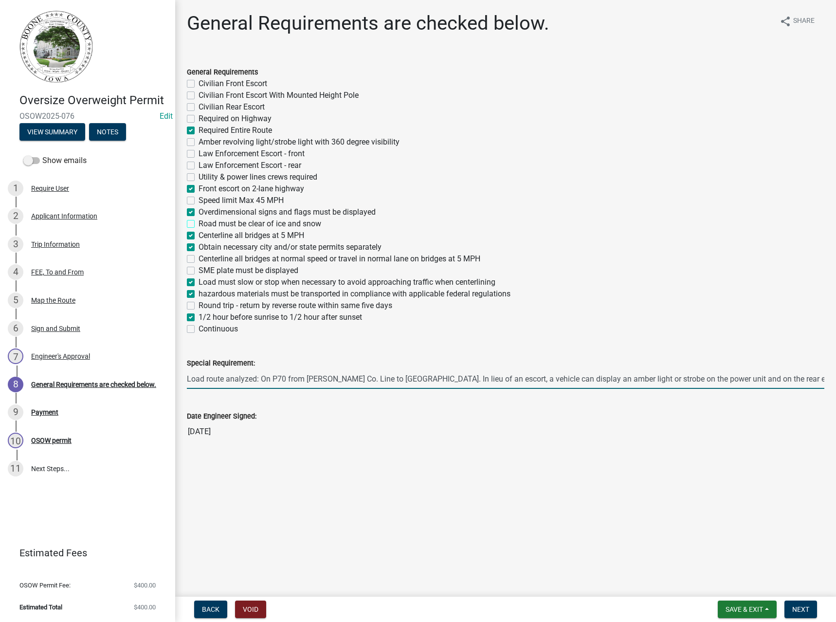
checkbox input "true"
checkbox input "false"
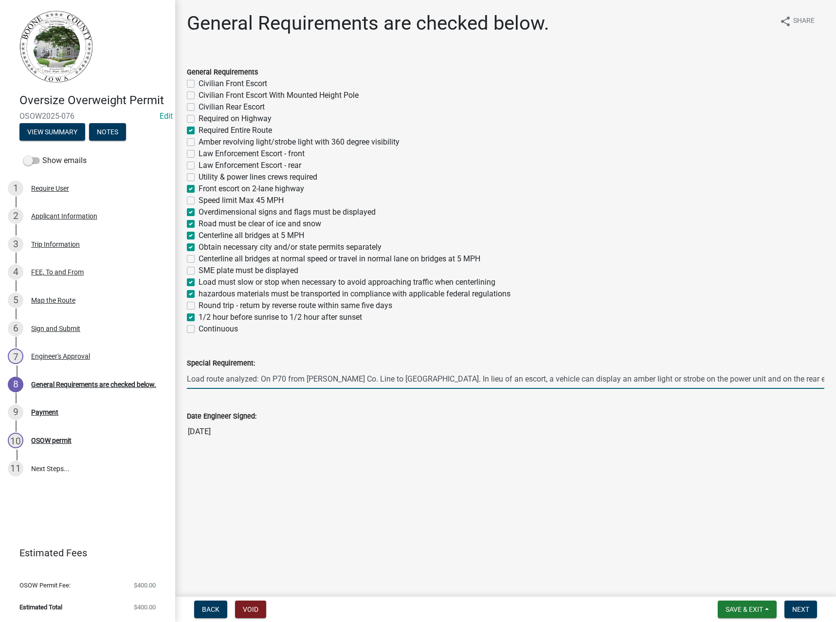
checkbox input "true"
checkbox input "false"
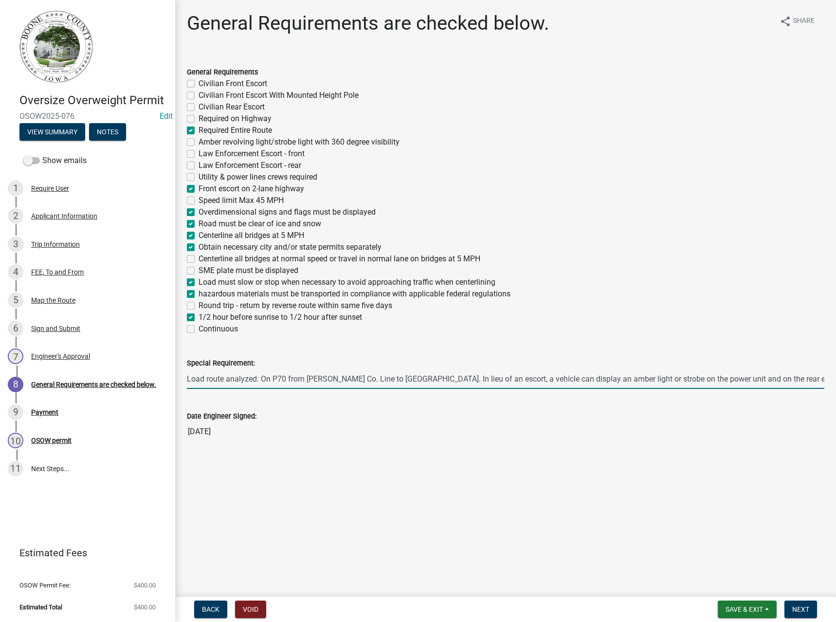
checkbox input "true"
checkbox input "false"
checkbox input "true"
click at [800, 611] on span "Next" at bounding box center [800, 609] width 17 height 8
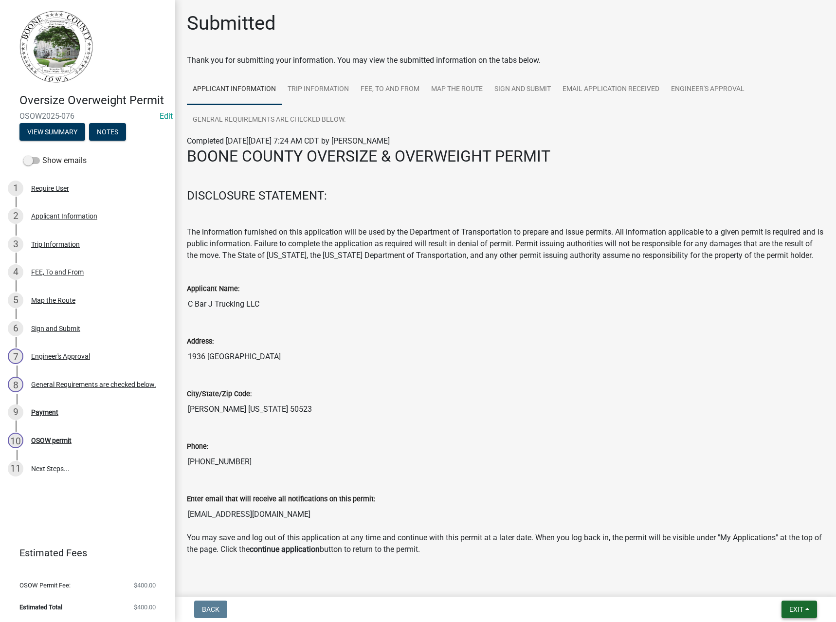
click at [795, 609] on span "Exit" at bounding box center [796, 609] width 14 height 8
click at [779, 581] on button "Save & Exit" at bounding box center [778, 583] width 78 height 23
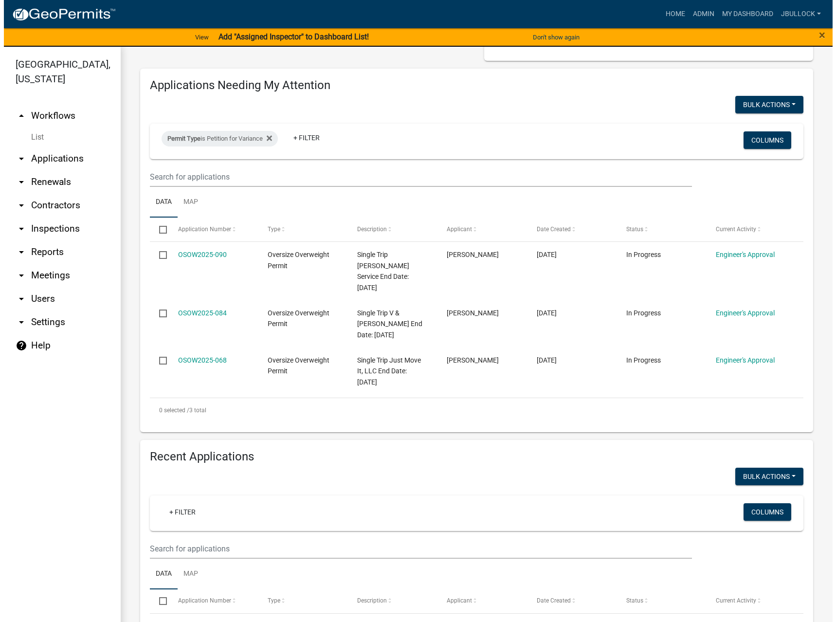
scroll to position [97, 0]
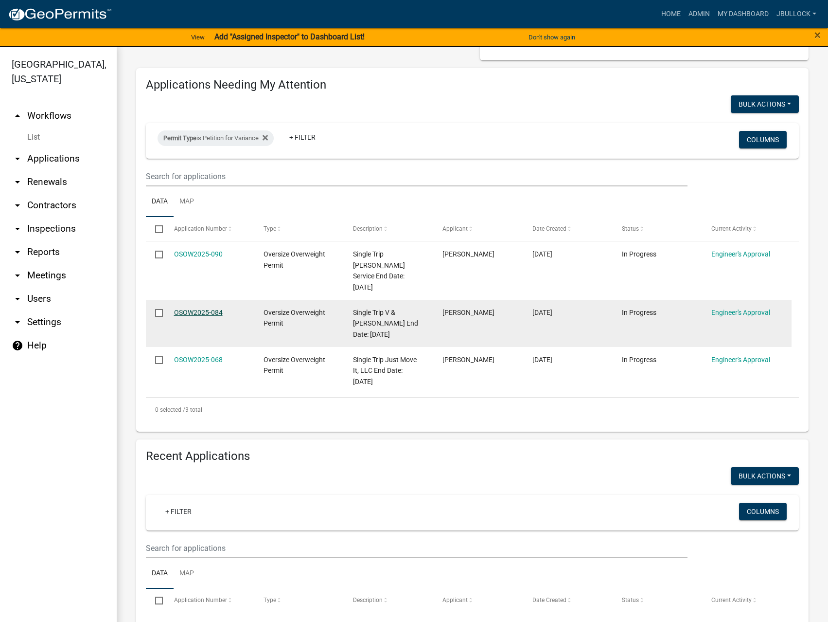
click at [208, 308] on link "OSOW2025-084" at bounding box center [198, 312] width 49 height 8
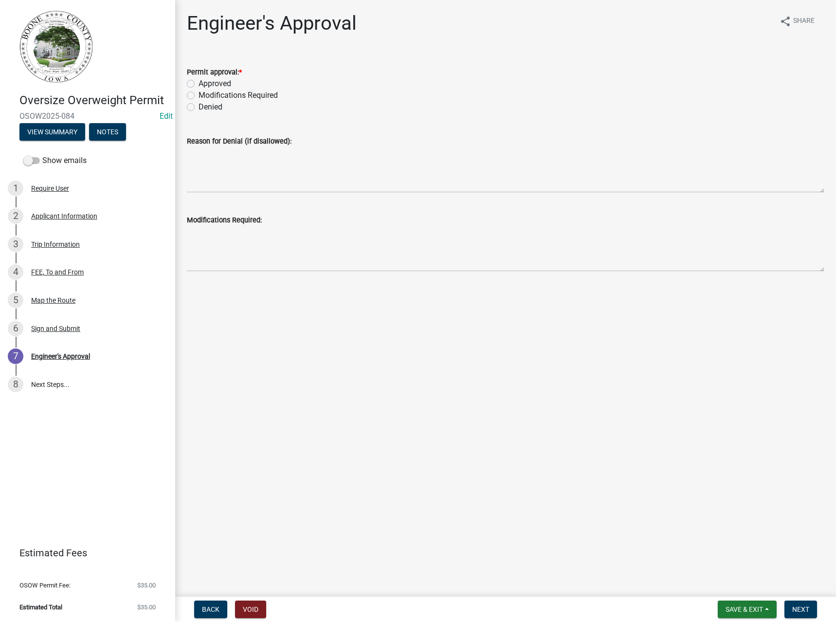
click at [220, 82] on label "Approved" at bounding box center [214, 84] width 33 height 12
click at [205, 82] on input "Approved" at bounding box center [201, 81] width 6 height 6
click at [800, 605] on span "Next" at bounding box center [800, 609] width 17 height 8
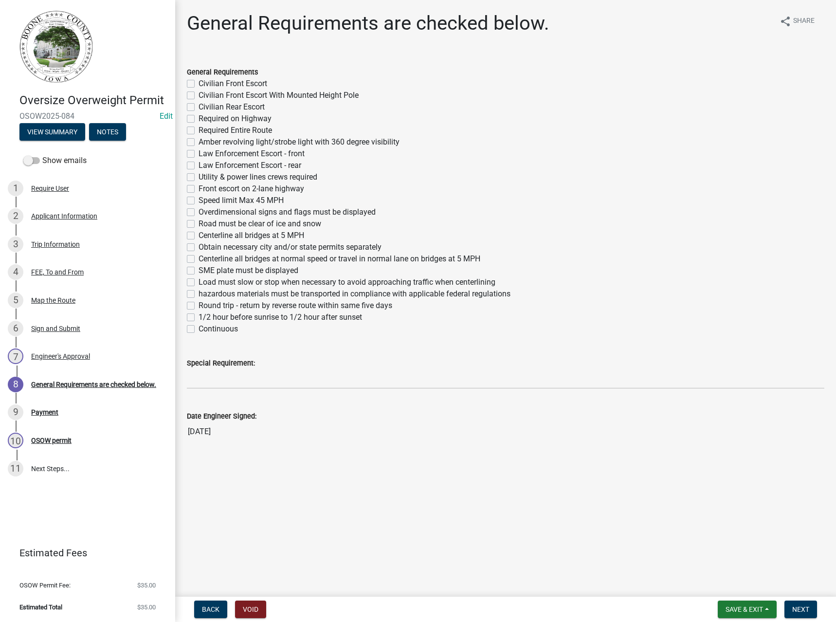
click at [222, 126] on label "Required Entire Route" at bounding box center [234, 131] width 73 height 12
click at [205, 126] on input "Required Entire Route" at bounding box center [201, 128] width 6 height 6
click at [246, 213] on label "Overdimensional signs and flags must be displayed" at bounding box center [286, 212] width 177 height 12
click at [205, 213] on input "Overdimensional signs and flags must be displayed" at bounding box center [201, 209] width 6 height 6
click at [226, 188] on label "Front escort on 2-lane highway" at bounding box center [251, 189] width 106 height 12
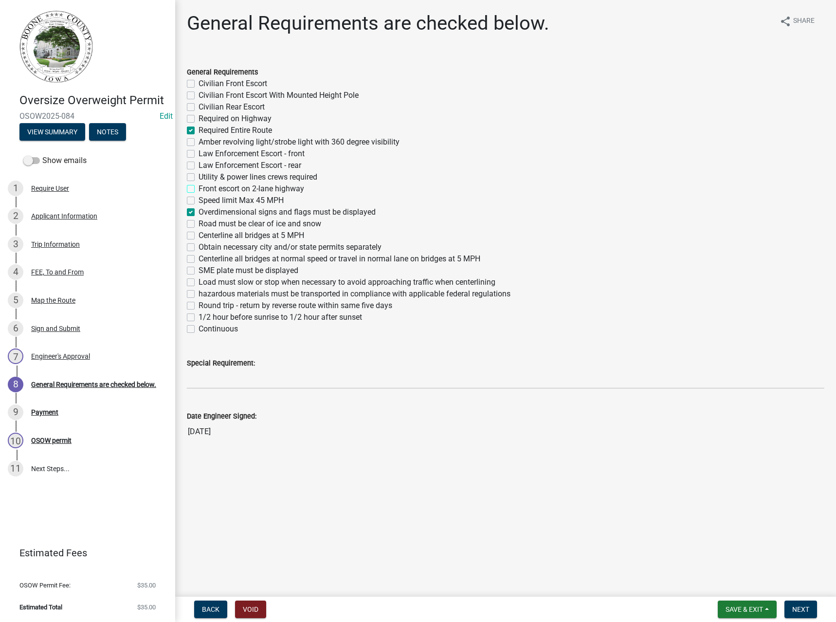
click at [205, 188] on input "Front escort on 2-lane highway" at bounding box center [201, 186] width 6 height 6
click at [260, 246] on label "Obtain necessary city and/or state permits separately" at bounding box center [289, 247] width 183 height 12
click at [205, 246] on input "Obtain necessary city and/or state permits separately" at bounding box center [201, 244] width 6 height 6
click at [222, 292] on label "hazardous materials must be transported in compliance with applicable federal r…" at bounding box center [354, 294] width 312 height 12
click at [205, 292] on input "hazardous materials must be transported in compliance with applicable federal r…" at bounding box center [201, 291] width 6 height 6
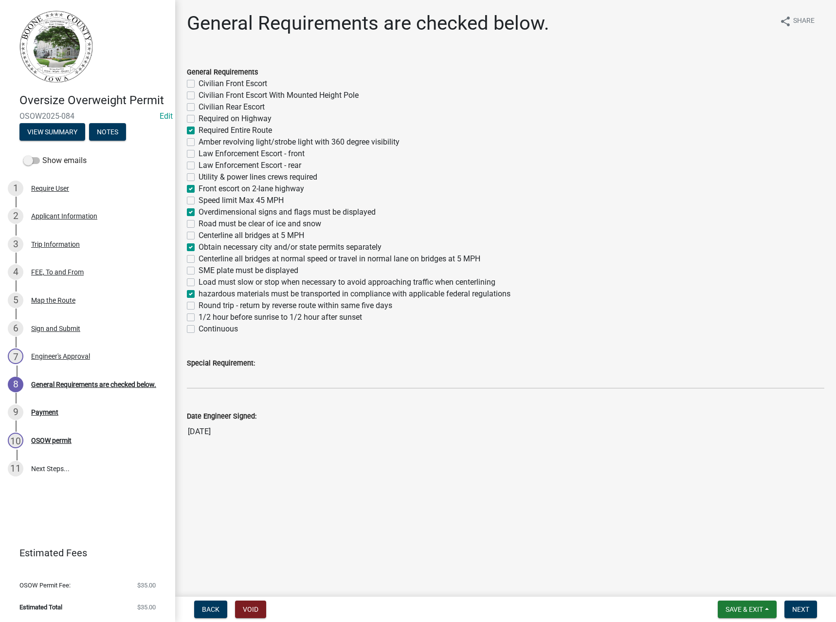
click at [218, 316] on label "1/2 hour before sunrise to 1/2 hour after sunset" at bounding box center [279, 317] width 163 height 12
click at [205, 316] on input "1/2 hour before sunrise to 1/2 hour after sunset" at bounding box center [201, 314] width 6 height 6
click at [250, 378] on input "Special Requirement:" at bounding box center [505, 379] width 637 height 20
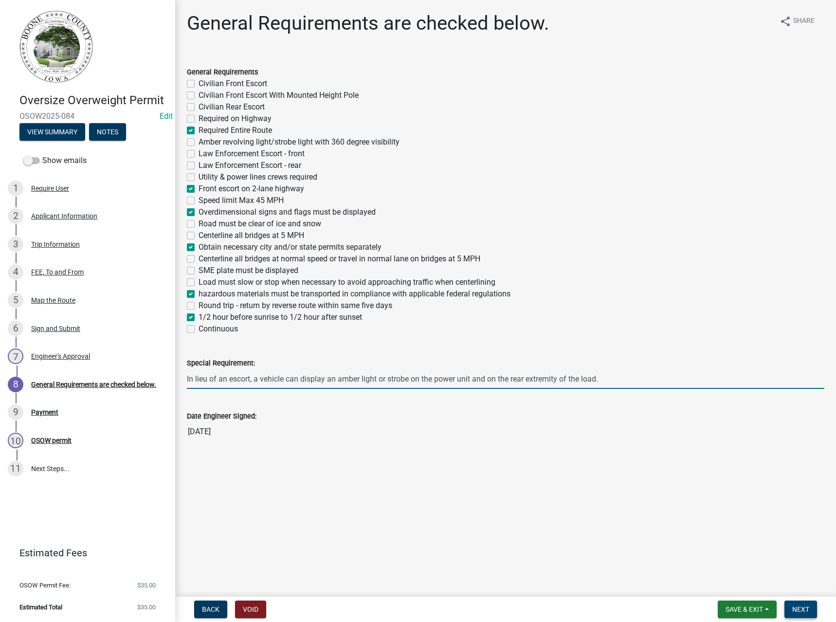
click at [800, 613] on button "Next" at bounding box center [800, 609] width 33 height 18
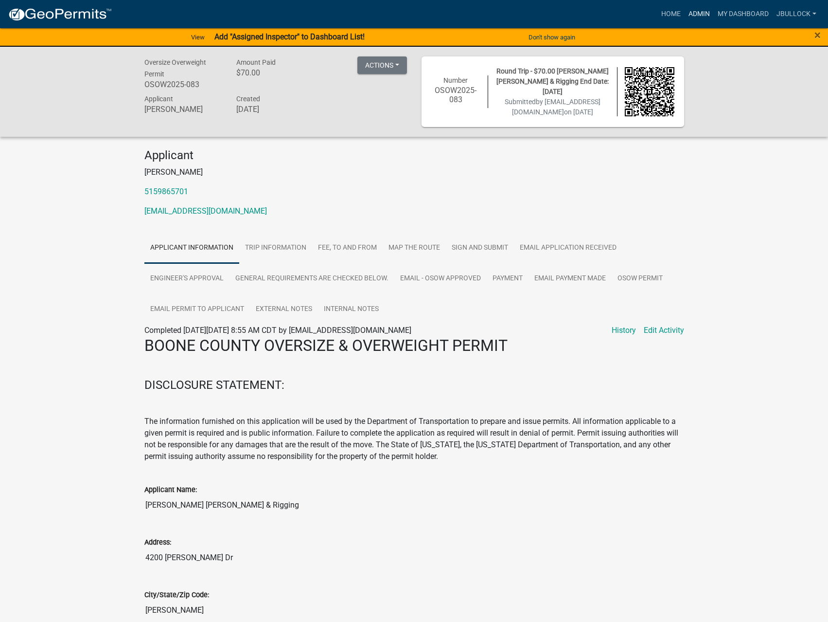
click at [697, 13] on link "Admin" at bounding box center [699, 14] width 29 height 18
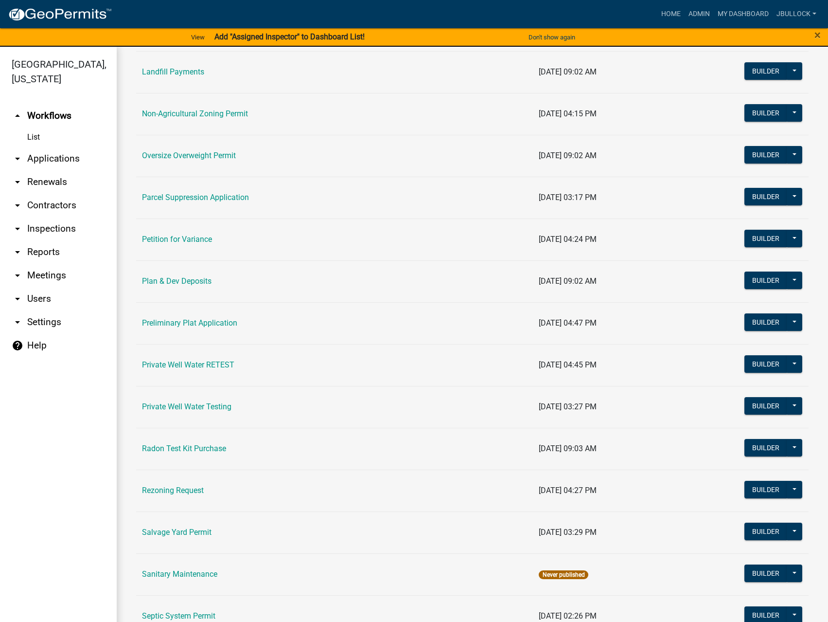
scroll to position [778, 0]
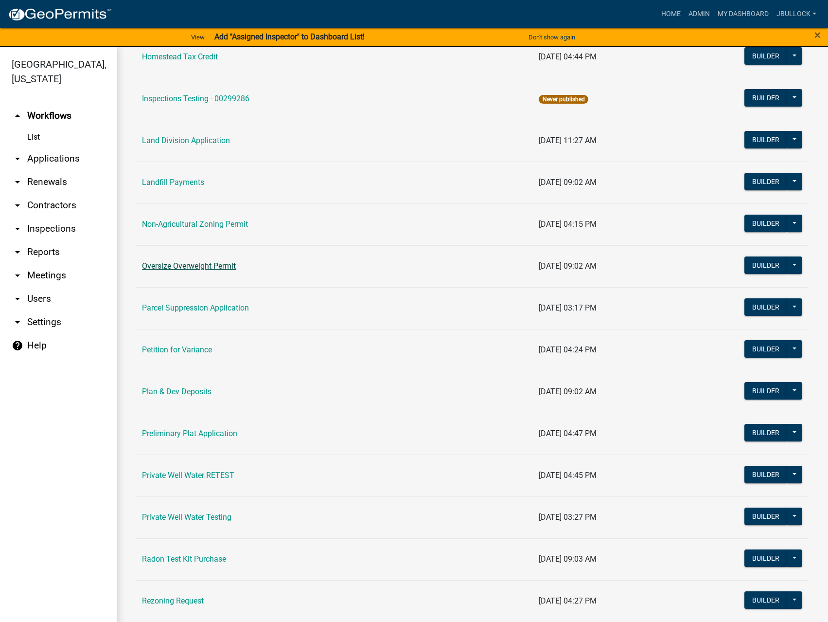
click at [189, 261] on link "Oversize Overweight Permit" at bounding box center [189, 265] width 94 height 9
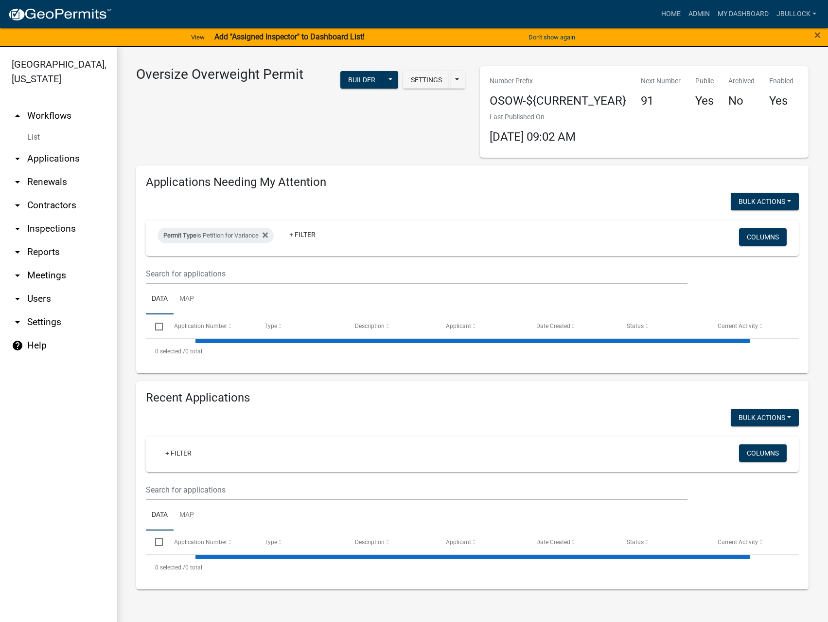
select select "3: 100"
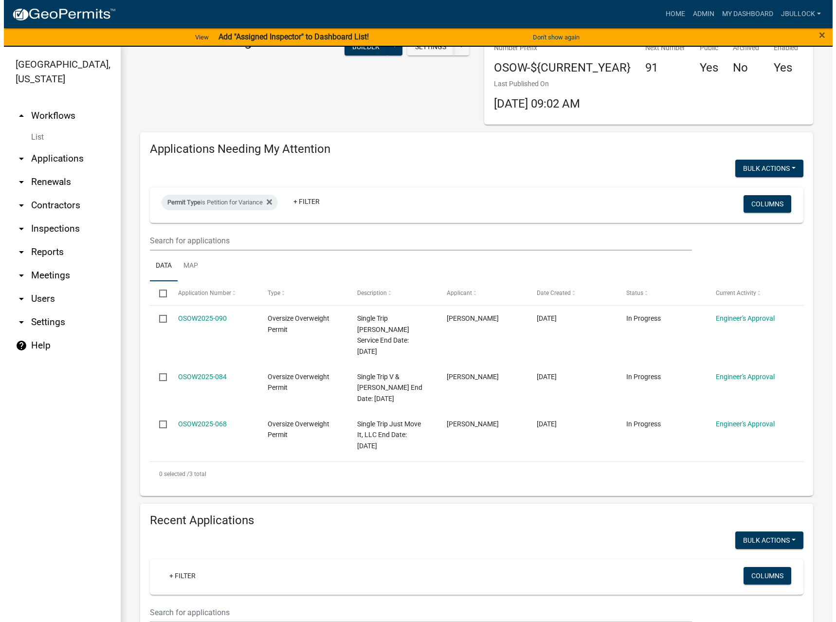
scroll to position [49, 0]
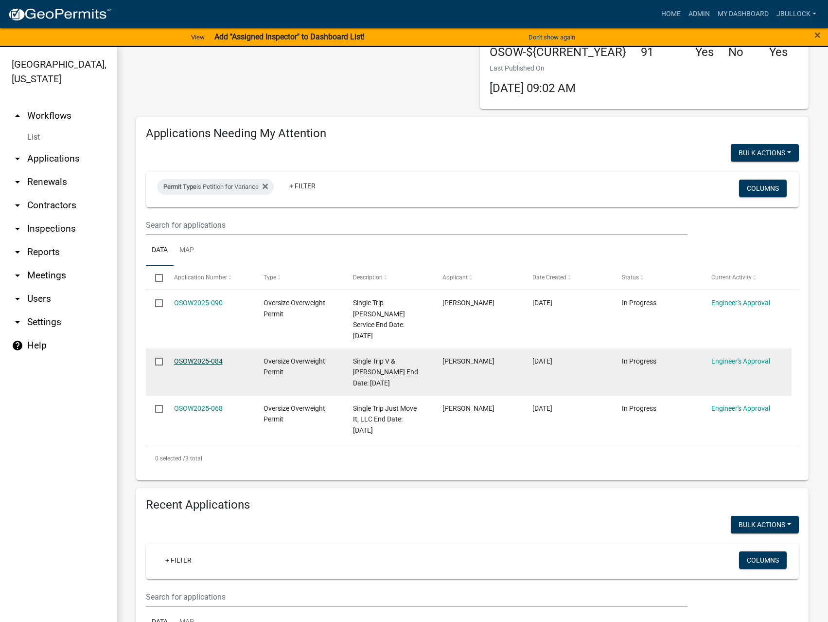
click at [214, 357] on link "OSOW2025-084" at bounding box center [198, 361] width 49 height 8
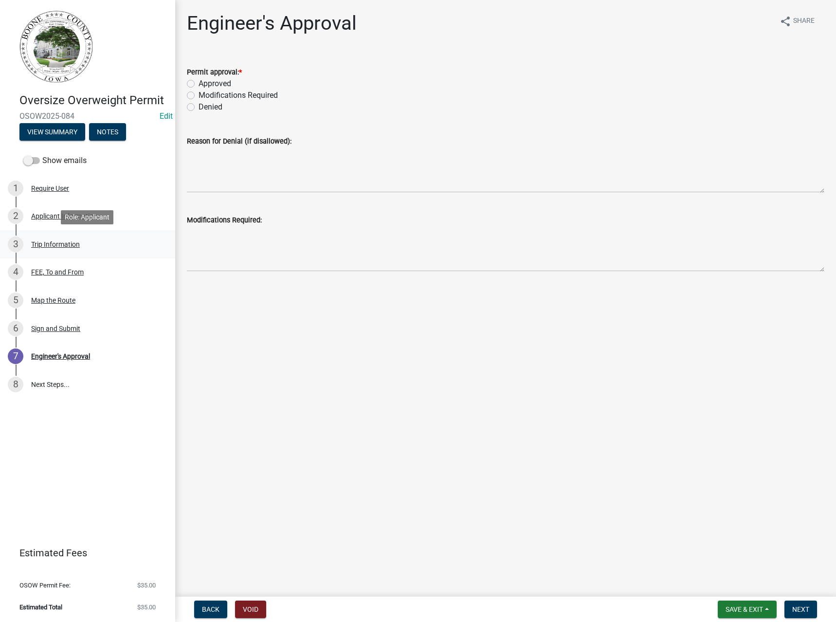
click at [56, 241] on div "Trip Information" at bounding box center [55, 244] width 49 height 7
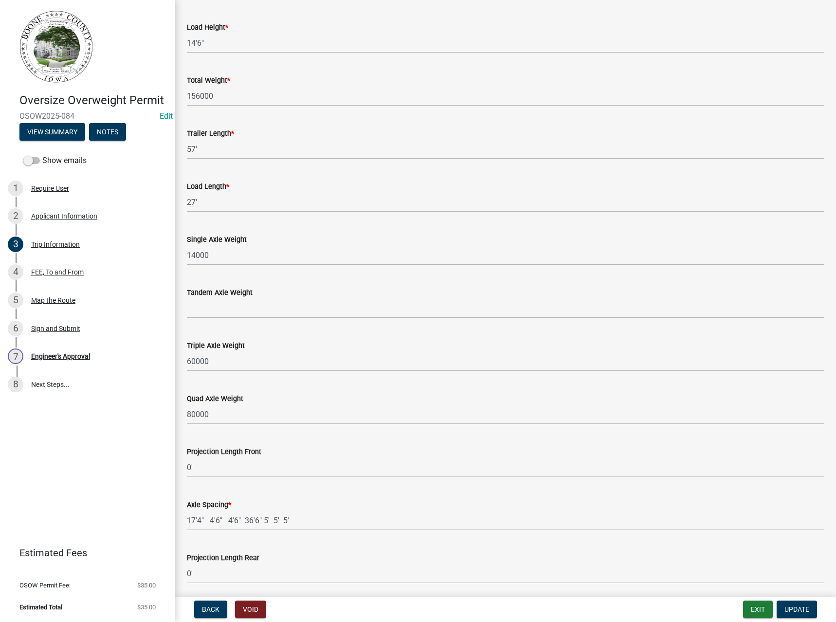
scroll to position [669, 0]
